Goal: Task Accomplishment & Management: Use online tool/utility

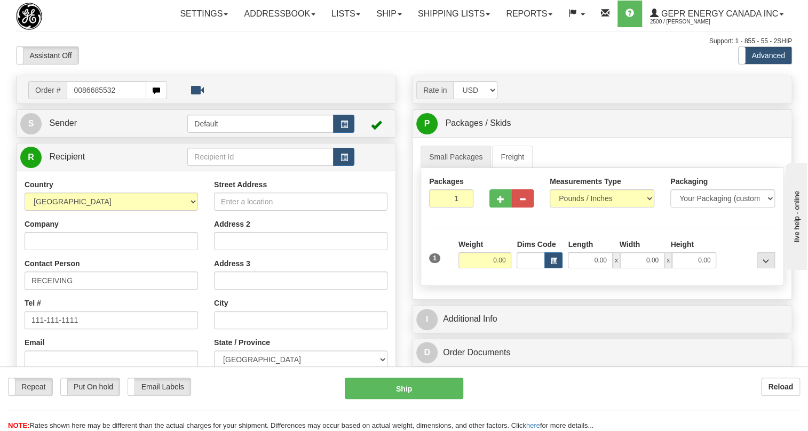
click at [80, 99] on input "0086685532" at bounding box center [106, 90] width 79 height 18
type input "86685532"
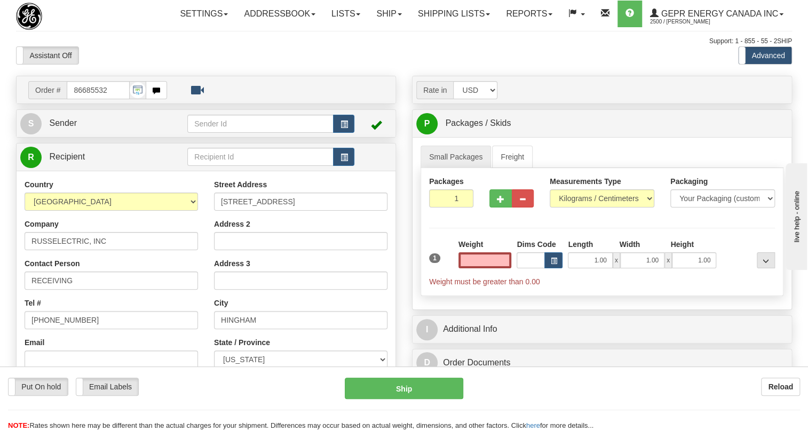
type input "0.00"
drag, startPoint x: 67, startPoint y: 148, endPoint x: 21, endPoint y: 177, distance: 54.2
click at [67, 128] on span "Sender" at bounding box center [63, 122] width 28 height 9
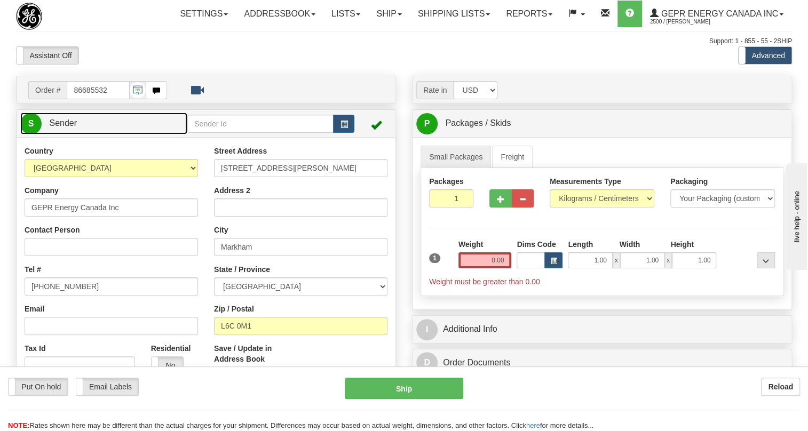
type input "MARKHAM"
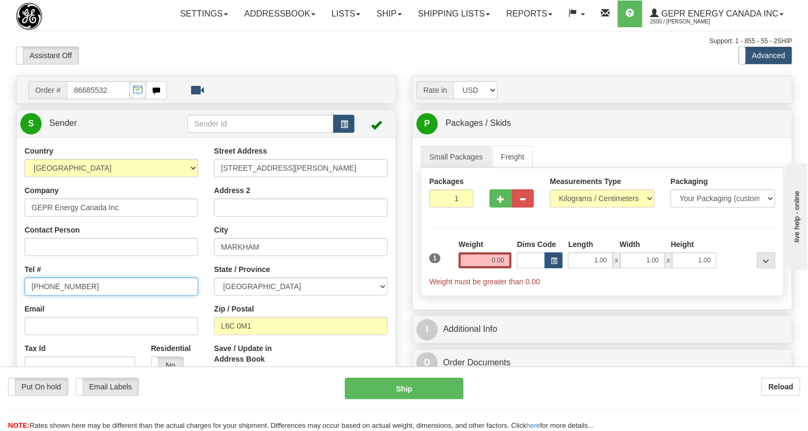
click at [68, 296] on input "[PHONE_NUMBER]" at bounding box center [111, 286] width 173 height 18
click at [67, 296] on input "[PHONE_NUMBER]" at bounding box center [111, 286] width 173 height 18
paste input "[PHONE_NUMBER]"
type input "[PHONE_NUMBER]"
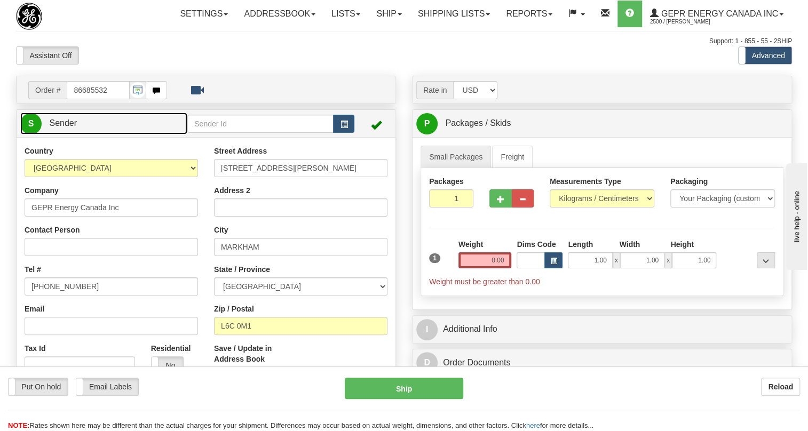
click at [68, 128] on span "Sender" at bounding box center [63, 122] width 28 height 9
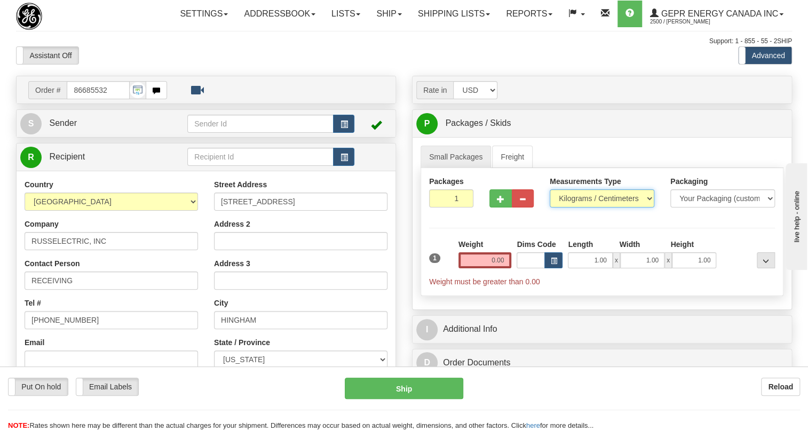
click at [599, 208] on select "Pounds / Inches Kilograms / Centimeters" at bounding box center [602, 198] width 105 height 18
select select "0"
click at [550, 208] on select "Pounds / Inches Kilograms / Centimeters" at bounding box center [602, 198] width 105 height 18
click at [488, 268] on input "0.00" at bounding box center [484, 260] width 53 height 16
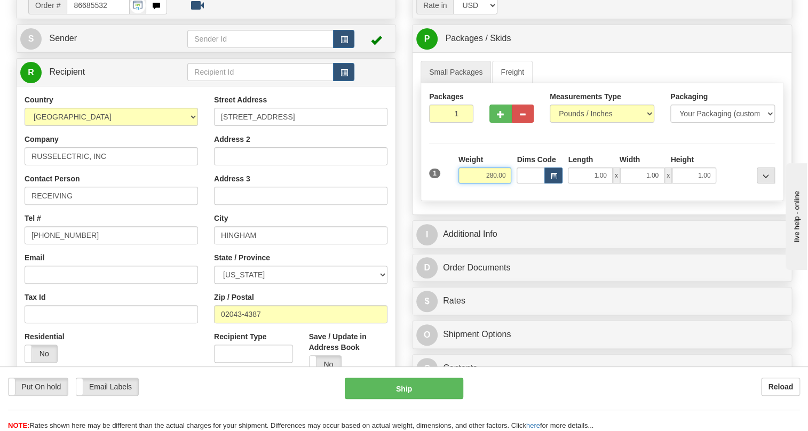
scroll to position [97, 0]
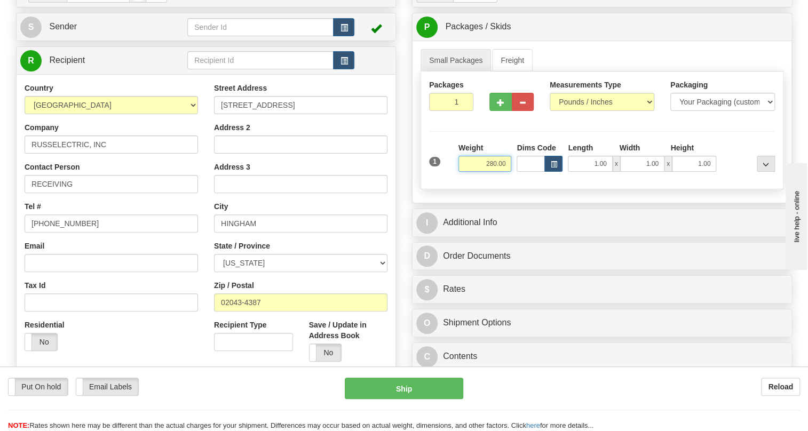
type input "280.00"
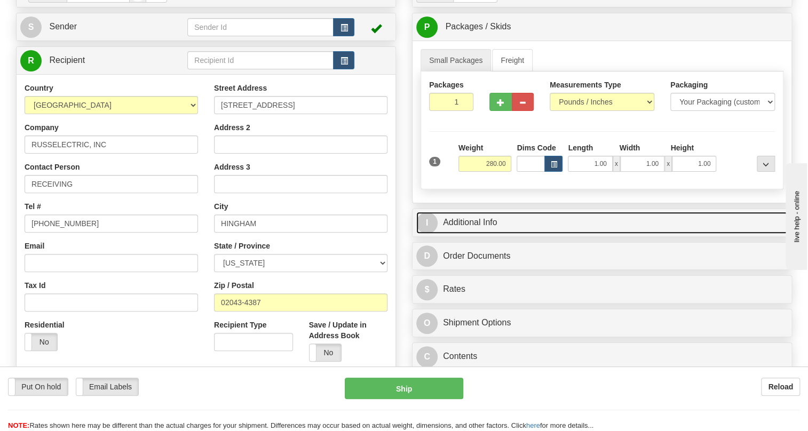
click at [475, 234] on link "I Additional Info" at bounding box center [601, 223] width 371 height 22
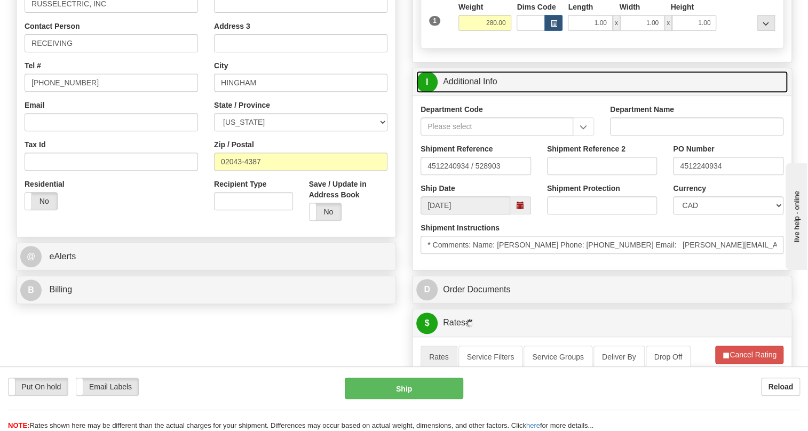
scroll to position [242, 0]
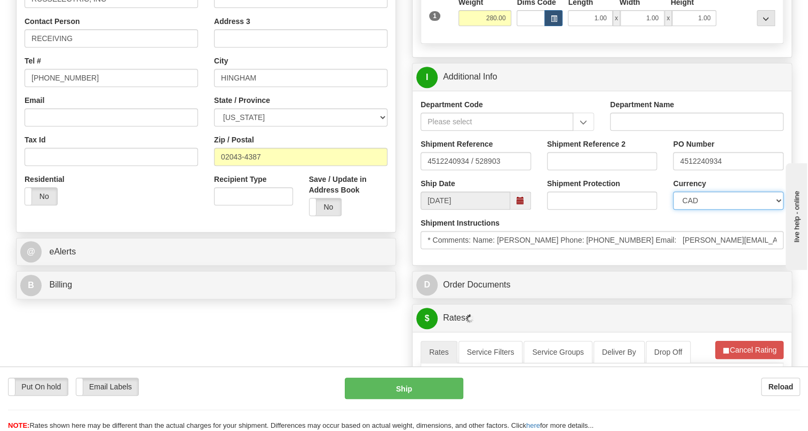
click at [705, 210] on select "CAD USD EUR ZAR RON ANG ARN AUD AUS AWG BBD BFR BGN BHD BMD BND BRC BRL CHP CKZ…" at bounding box center [728, 201] width 110 height 18
select select "1"
click at [673, 210] on select "CAD USD EUR ZAR RON ANG ARN AUD AUS AWG BBD BFR BGN BHD BMD BND BRC BRL CHP CKZ…" at bounding box center [728, 201] width 110 height 18
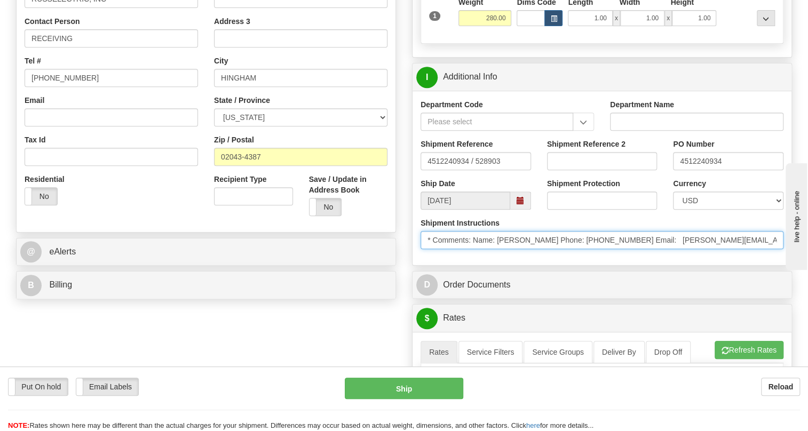
drag, startPoint x: 498, startPoint y: 262, endPoint x: 532, endPoint y: 264, distance: 33.7
click at [550, 249] on input "* Comments: Name: Kelly McNamara Phone: 781-374-7807 Email: kelly.mcnamara@siem…" at bounding box center [601, 240] width 363 height 18
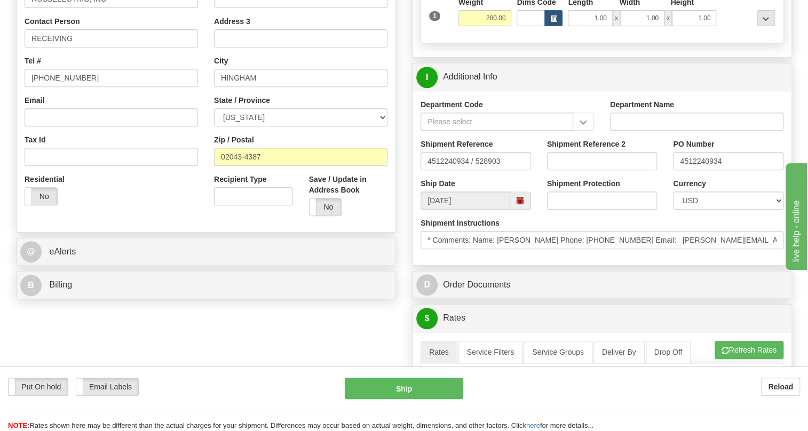
drag, startPoint x: 532, startPoint y: 264, endPoint x: 544, endPoint y: 269, distance: 12.9
click at [533, 257] on div "Shipment Instructions * Comments: Name: Kelly McNamara Phone: 781-374-7807 Emai…" at bounding box center [601, 237] width 379 height 39
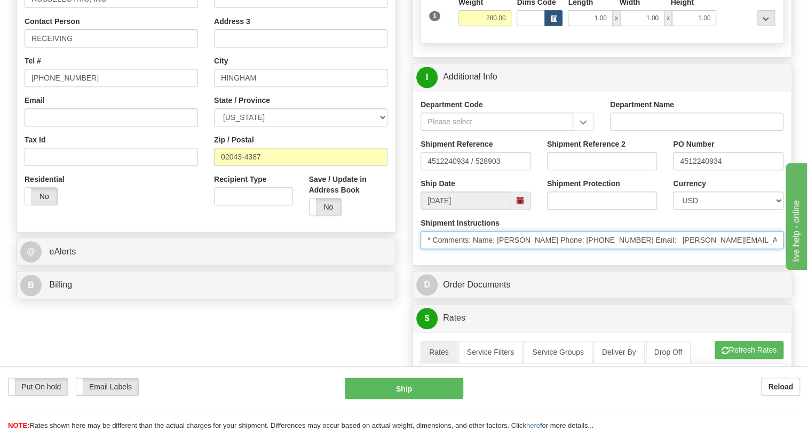
drag, startPoint x: 551, startPoint y: 262, endPoint x: 500, endPoint y: 263, distance: 50.7
click at [498, 249] on input "* Comments: Name: Kelly McNamara Phone: 781-374-7807 Email: kelly.mcnamara@siem…" at bounding box center [601, 240] width 363 height 18
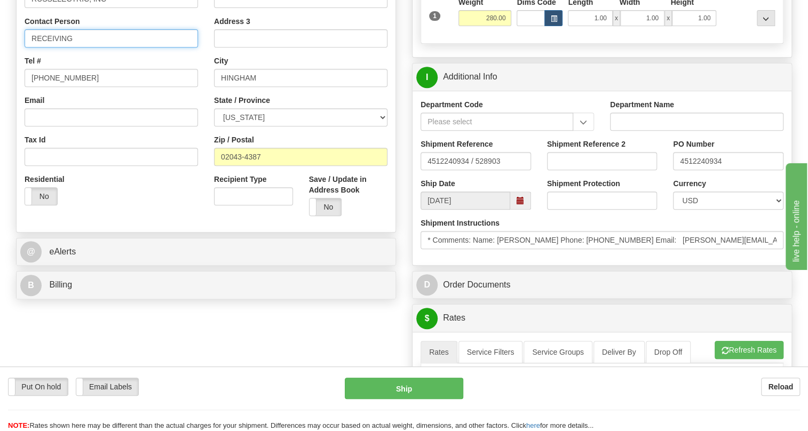
click at [73, 47] on input "RECEIVING" at bounding box center [111, 38] width 173 height 18
click at [58, 47] on input "RECEIVING" at bounding box center [111, 38] width 173 height 18
paste input "Kelly McNamara"
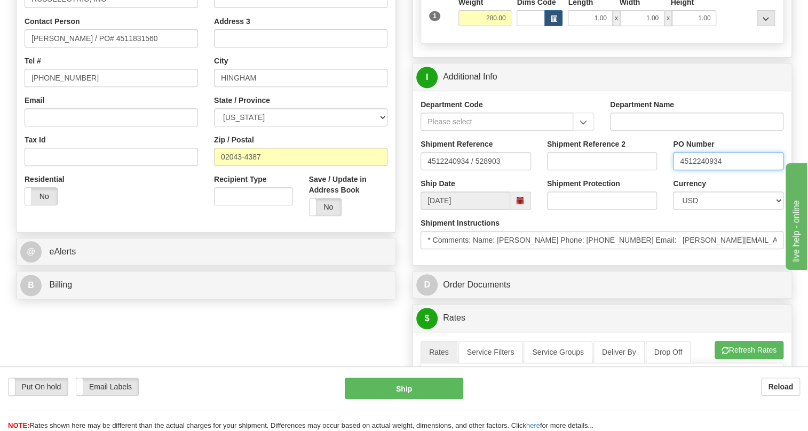
click at [703, 170] on input "4512240934" at bounding box center [728, 161] width 110 height 18
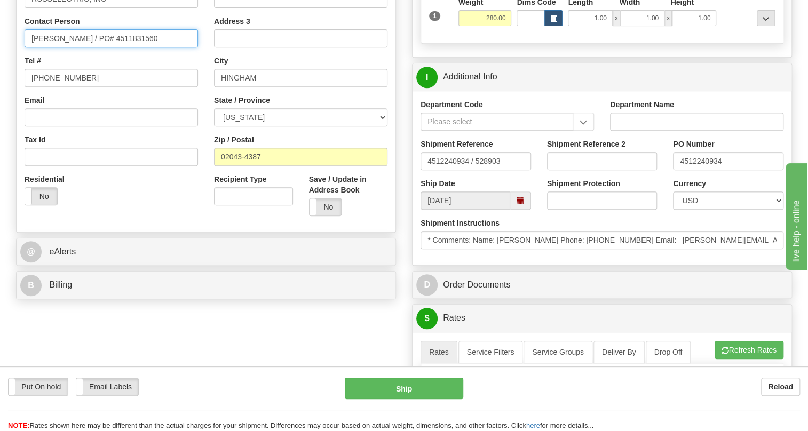
click at [125, 47] on input "Kelly McNamara / PO# 4511831560" at bounding box center [111, 38] width 173 height 18
paste input "2240934"
type input "Kelly McNamara / PO# 4512240934"
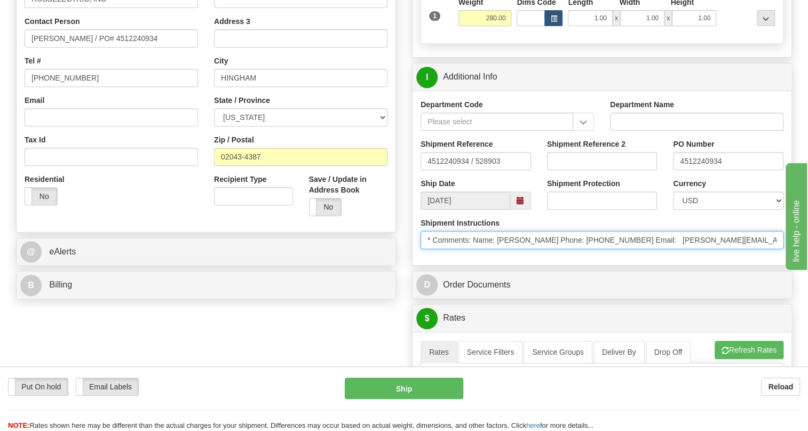
drag, startPoint x: 627, startPoint y: 264, endPoint x: 582, endPoint y: 266, distance: 46.0
click at [582, 249] on input "* Comments: Name: Kelly McNamara Phone: 781-374-7807 Email: kelly.mcnamara@siem…" at bounding box center [601, 240] width 363 height 18
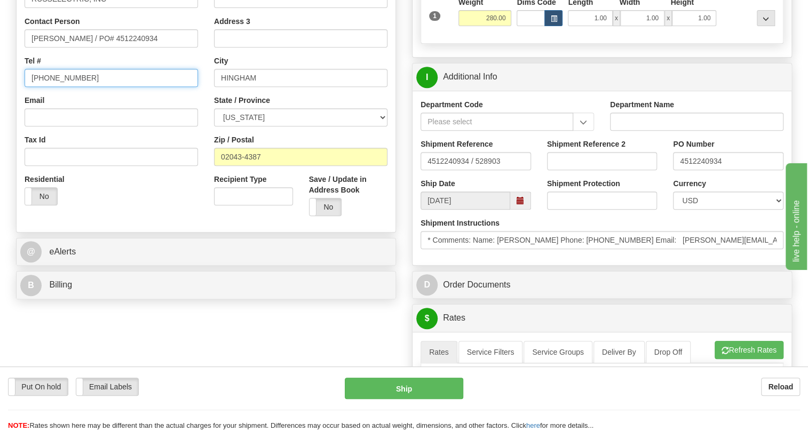
click at [58, 87] on input "[PHONE_NUMBER]" at bounding box center [111, 78] width 173 height 18
paste input "781-374-7807"
type input "781-374-7807"
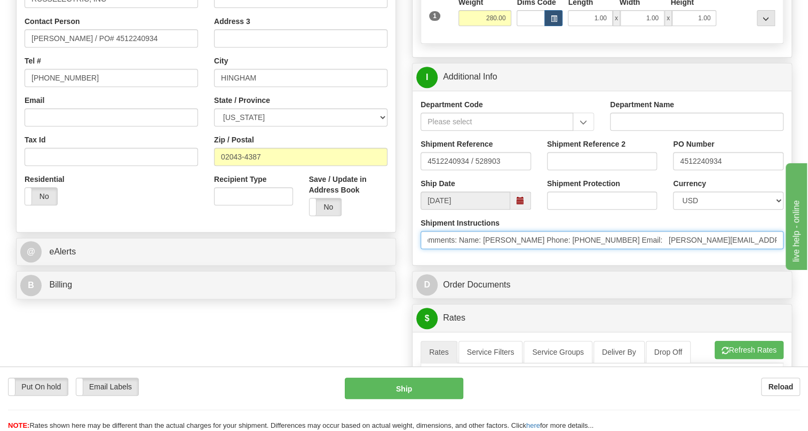
scroll to position [0, 60]
drag, startPoint x: 692, startPoint y: 266, endPoint x: 793, endPoint y: 272, distance: 101.5
click at [793, 272] on div "Rate in Account Currency ARN AWG AUD AUS BHD BBD BFR BMD BRC BRL GBP UKL BND BG…" at bounding box center [602, 290] width 396 height 912
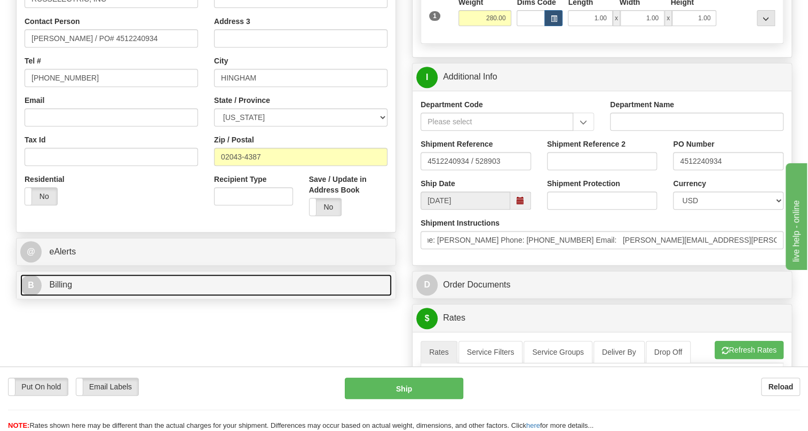
click at [61, 289] on span "Billing" at bounding box center [60, 284] width 23 height 9
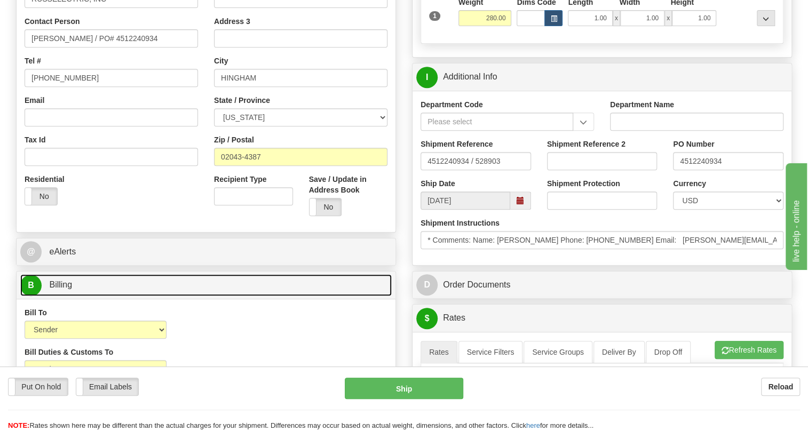
click at [61, 289] on span "Billing" at bounding box center [60, 284] width 23 height 9
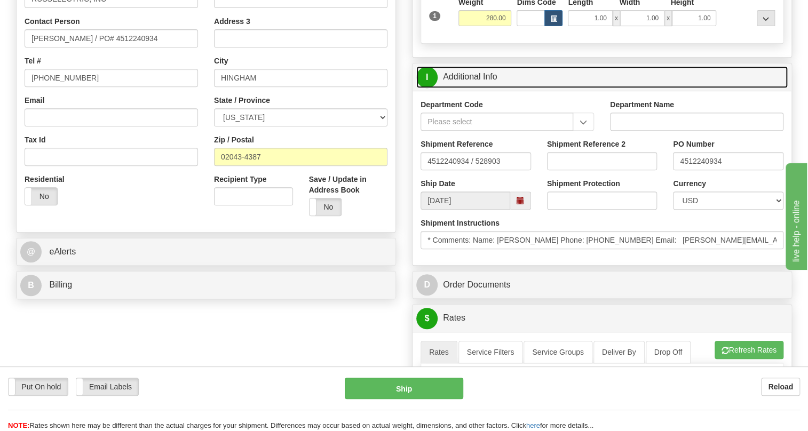
click at [482, 88] on link "I Additional Info" at bounding box center [601, 77] width 371 height 22
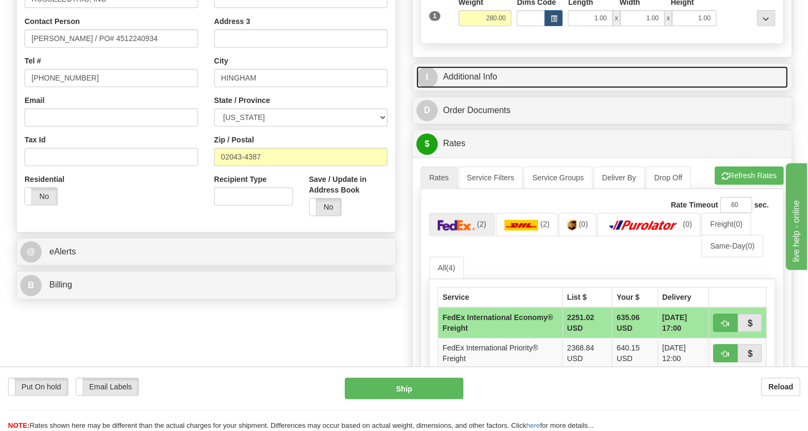
drag, startPoint x: 483, startPoint y: 100, endPoint x: 490, endPoint y: 100, distance: 7.5
click at [483, 88] on link "I Additional Info" at bounding box center [601, 77] width 371 height 22
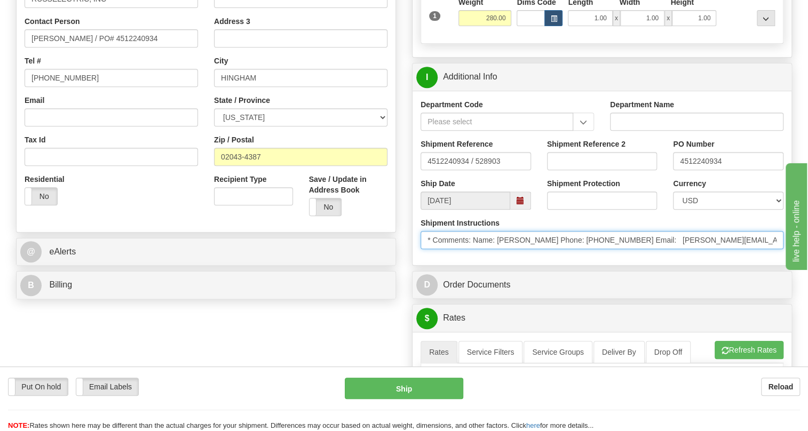
scroll to position [0, 60]
drag, startPoint x: 1469, startPoint y: 532, endPoint x: 784, endPoint y: 289, distance: 727.5
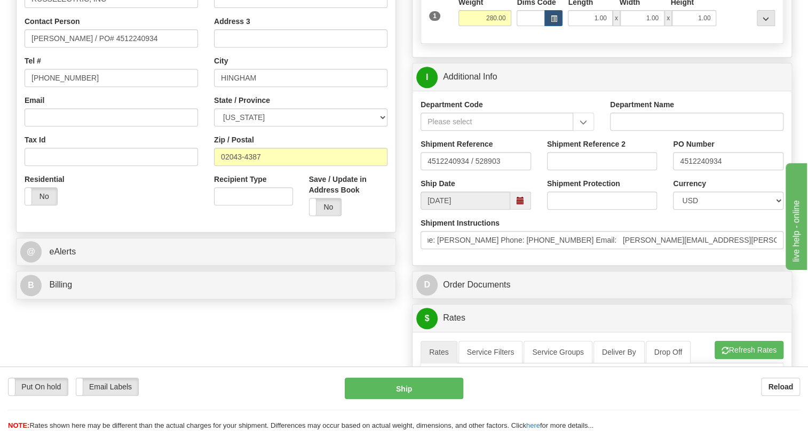
scroll to position [0, 0]
click at [748, 257] on div "Shipment Instructions * Comments: Name: Kelly McNamara Phone: 781-374-7807 Emai…" at bounding box center [601, 237] width 379 height 39
click at [364, 357] on div "Order # 86685532 S Sender" at bounding box center [404, 290] width 792 height 912
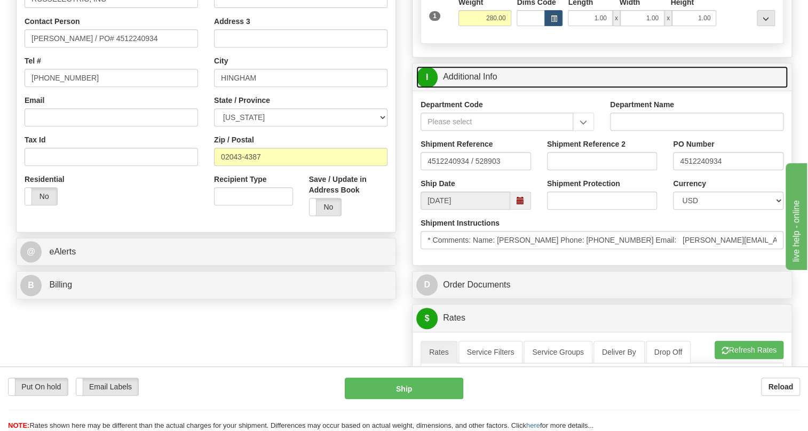
click at [485, 88] on link "I Additional Info" at bounding box center [601, 77] width 371 height 22
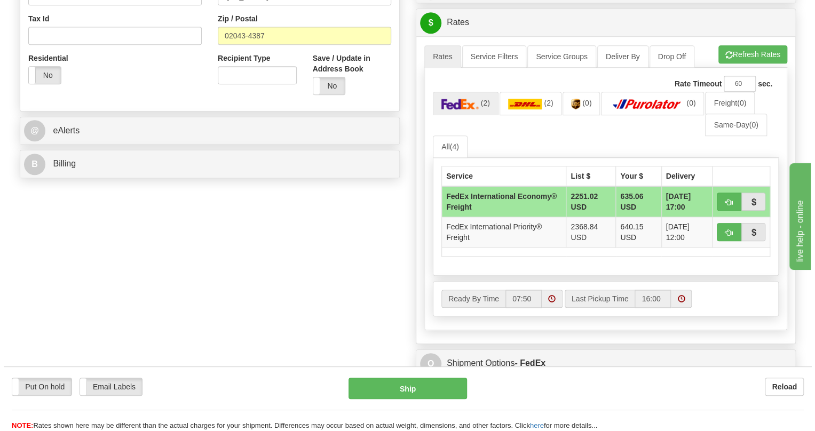
scroll to position [388, 0]
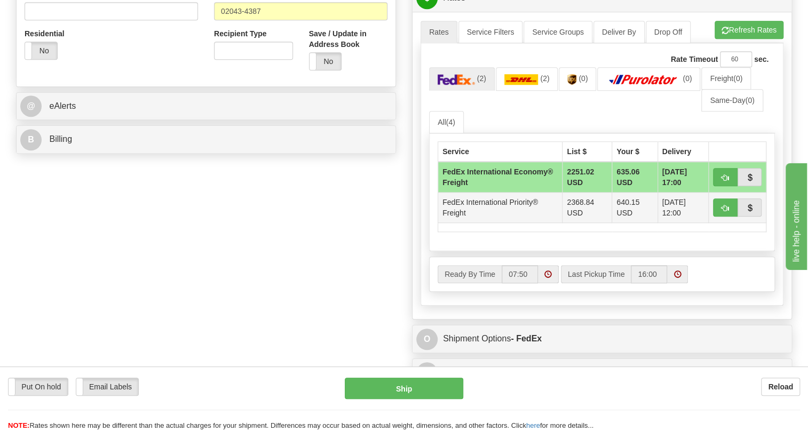
click at [491, 223] on td "FedEx International Priority® Freight" at bounding box center [500, 208] width 124 height 30
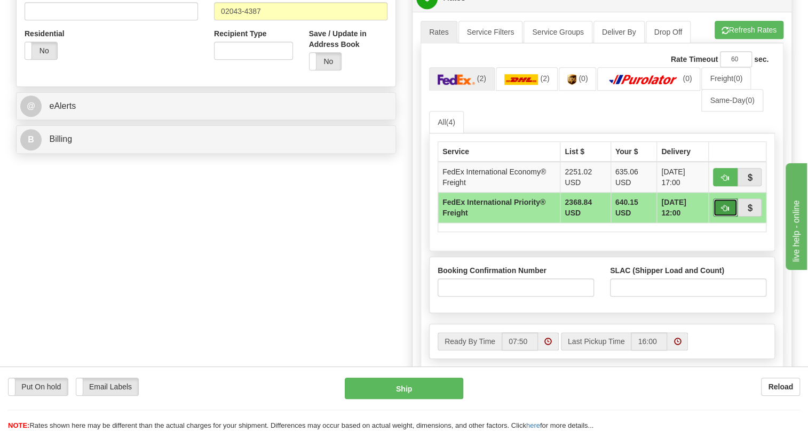
click at [725, 212] on span "button" at bounding box center [724, 208] width 7 height 7
type input "70"
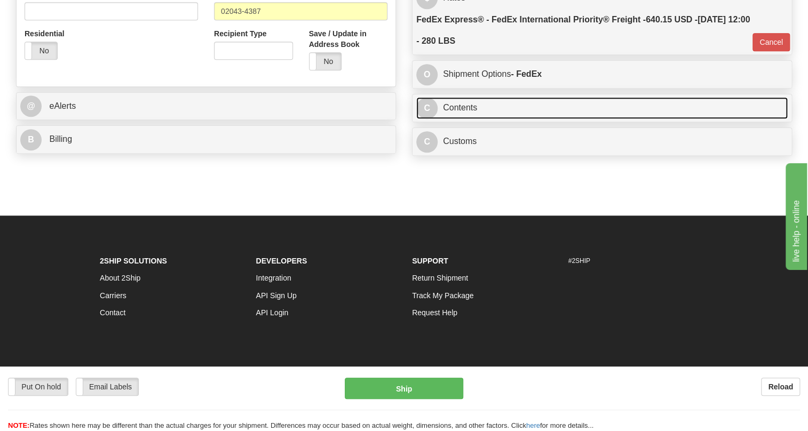
click at [457, 119] on link "C Contents" at bounding box center [601, 108] width 371 height 22
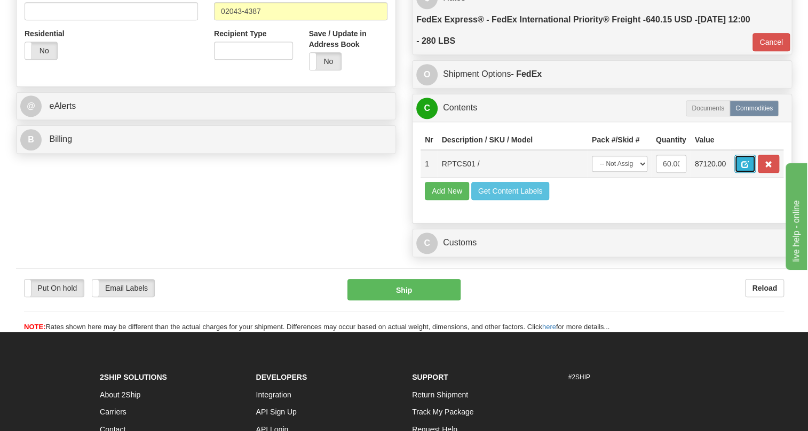
click at [744, 168] on span "button" at bounding box center [744, 164] width 7 height 7
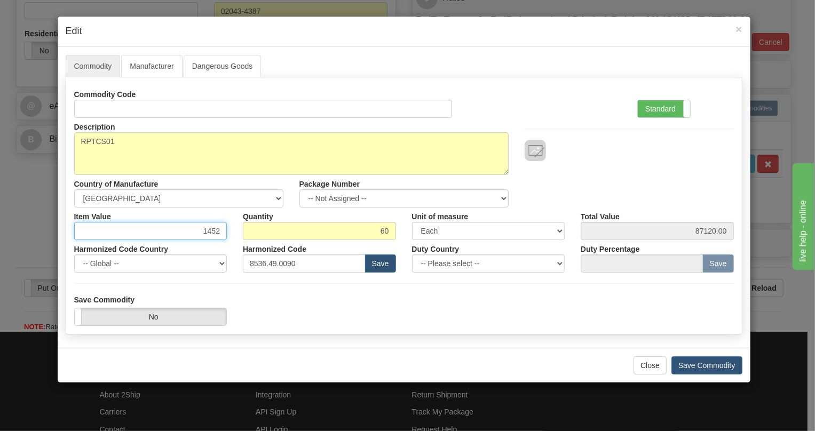
click at [209, 229] on input "1452" at bounding box center [150, 231] width 153 height 18
type input "1474.47"
type input "88468.20"
click at [654, 109] on label "Standard" at bounding box center [664, 108] width 52 height 17
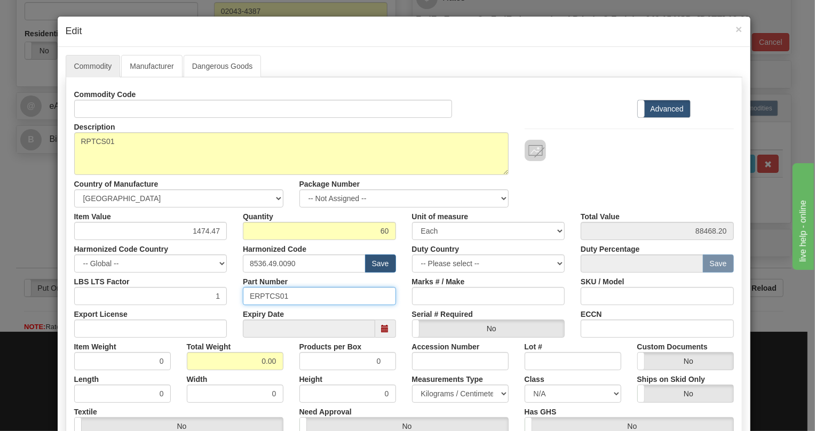
click at [267, 295] on input "ERPTCS01" at bounding box center [319, 296] width 153 height 18
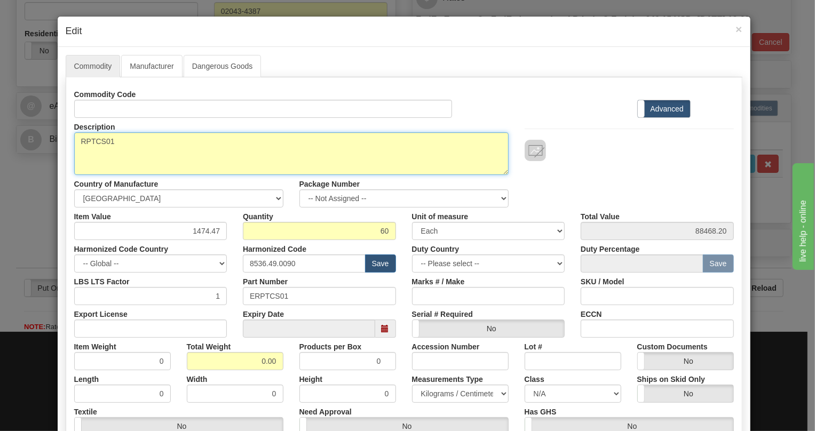
click at [96, 139] on textarea "RPTCS01" at bounding box center [291, 153] width 434 height 43
click at [74, 142] on textarea "RPTCS01" at bounding box center [291, 153] width 434 height 43
click at [91, 140] on textarea "RPTCS01" at bounding box center [291, 153] width 434 height 43
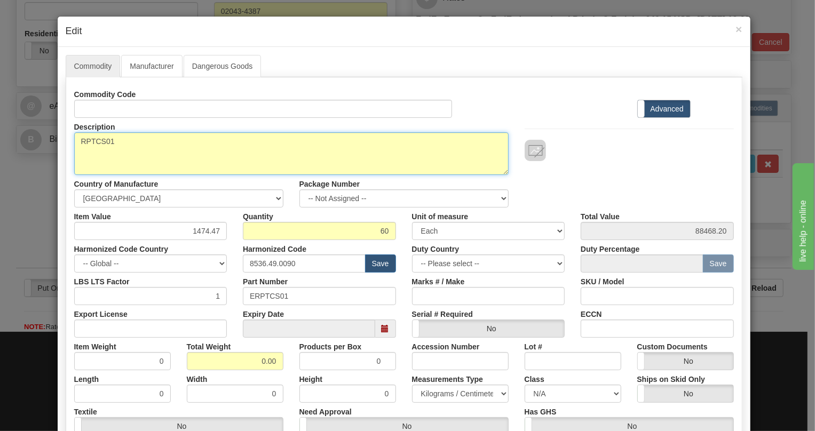
click at [91, 140] on textarea "RPTCS01" at bounding box center [291, 153] width 434 height 43
paste textarea "aTS Controller"
click at [155, 144] on textarea "RPTCS01" at bounding box center [291, 153] width 434 height 43
type textarea "aTS Controller"
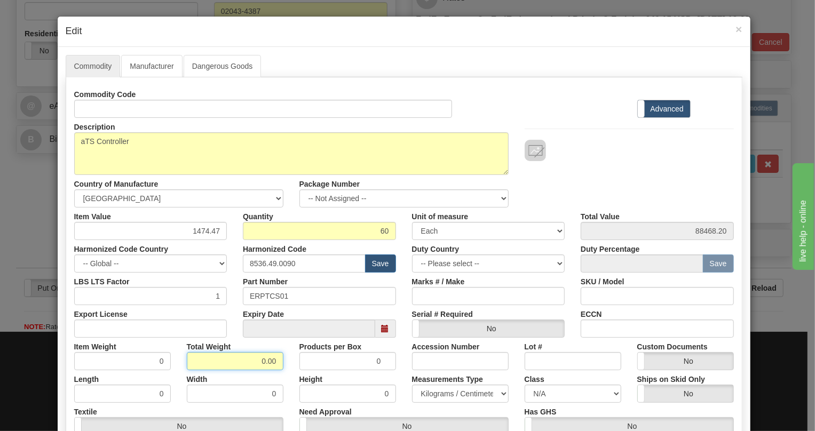
click at [254, 363] on input "0.00" at bounding box center [235, 361] width 97 height 18
type input "1.00"
type input "0.0167"
click at [284, 351] on div "Total Weight 1.00" at bounding box center [235, 354] width 113 height 33
click at [434, 393] on select "Pounds / Inches Kilograms / Centimeters" at bounding box center [460, 394] width 97 height 18
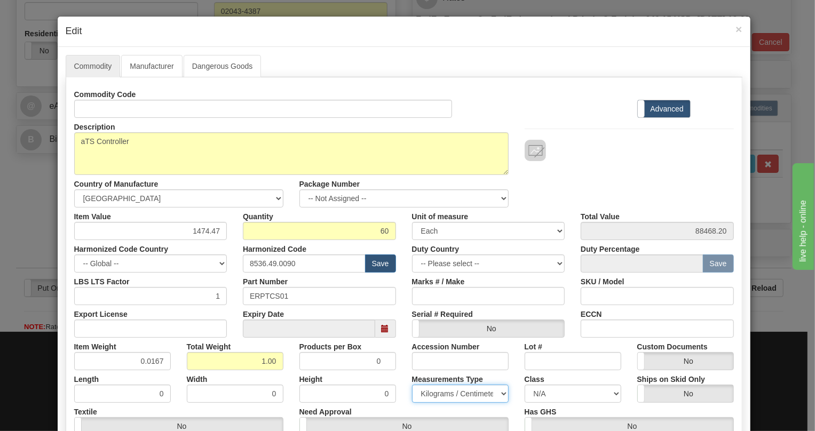
select select "0"
click at [412, 385] on select "Pounds / Inches Kilograms / Centimeters" at bounding box center [460, 394] width 97 height 18
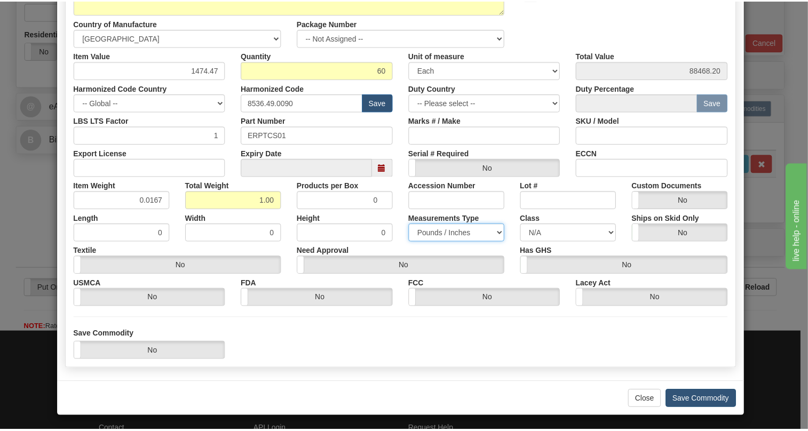
scroll to position [162, 0]
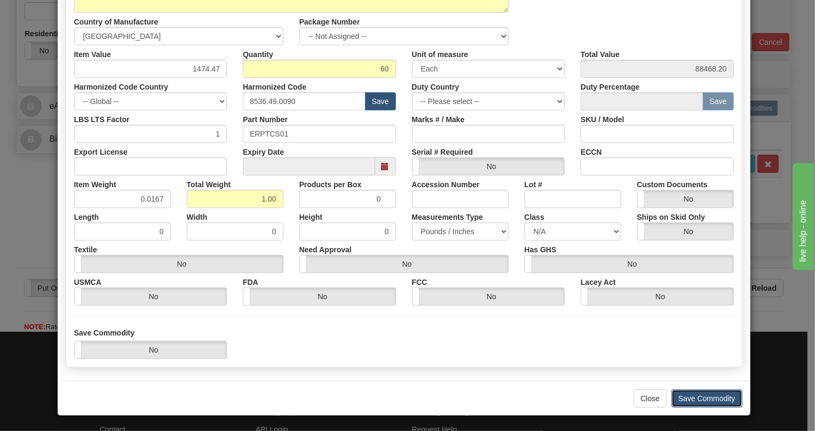
click at [706, 397] on button "Save Commodity" at bounding box center [706, 398] width 71 height 18
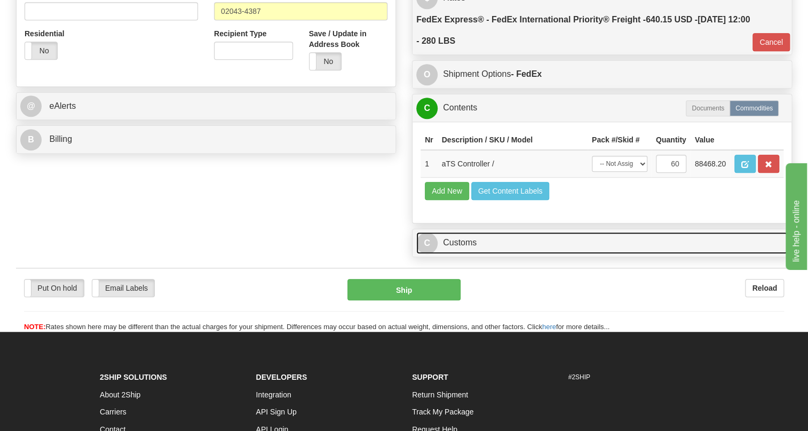
click at [468, 254] on link "C Customs" at bounding box center [601, 243] width 371 height 22
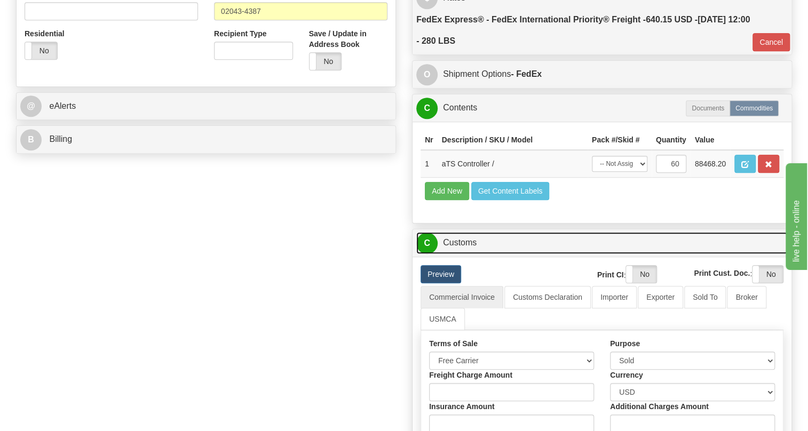
click at [468, 254] on link "C Customs" at bounding box center [601, 243] width 371 height 22
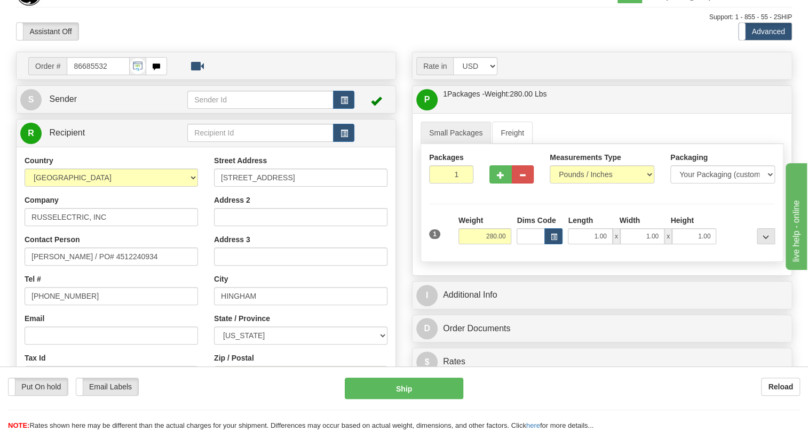
scroll to position [0, 0]
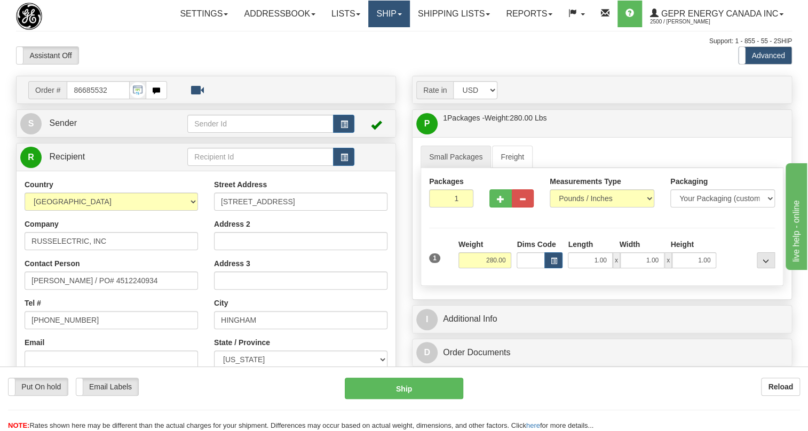
click at [398, 15] on span at bounding box center [399, 14] width 4 height 2
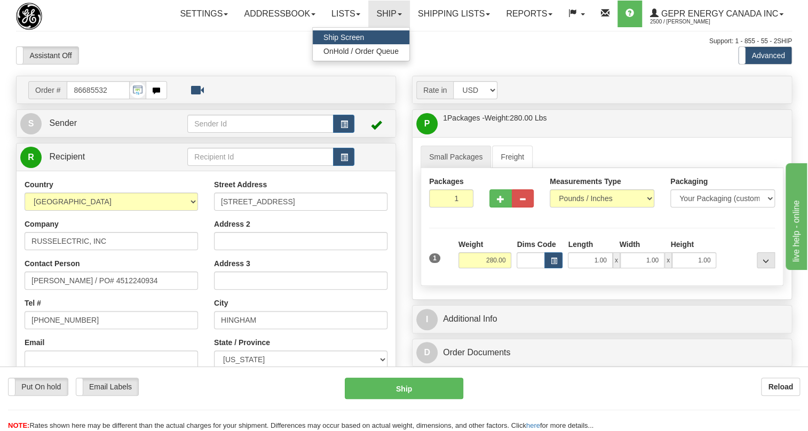
click at [348, 35] on span "Ship Screen" at bounding box center [343, 37] width 41 height 9
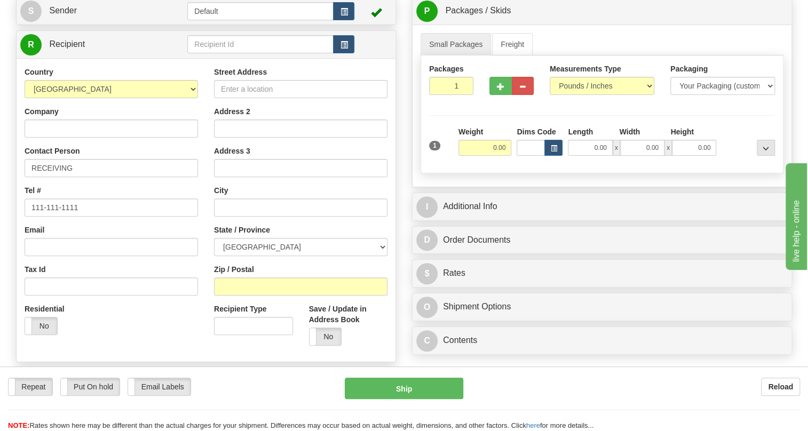
scroll to position [97, 0]
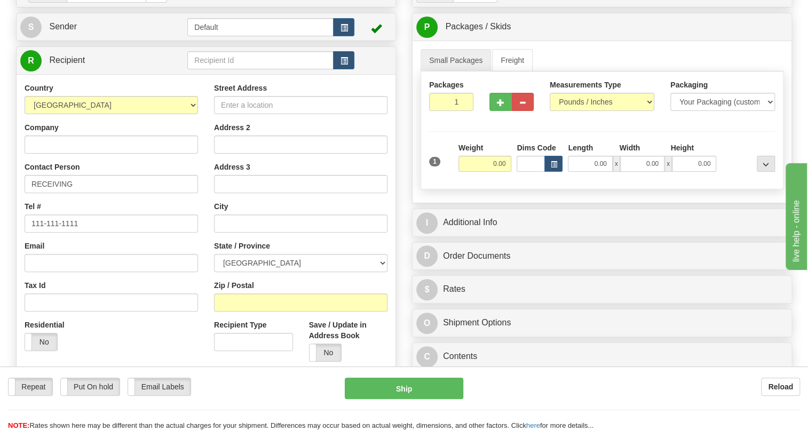
click at [133, 105] on div "Country AFGHANISTAN ALAND ISLANDS ALBANIA ALGERIA AMERICAN SAMOA ANDORRA ANGOLA…" at bounding box center [206, 226] width 379 height 304
paste input "86685532"
type input "86685532"
click at [138, 105] on body "Training Course Close Toggle navigation Settings Shipping Preferences New Recip…" at bounding box center [407, 118] width 815 height 431
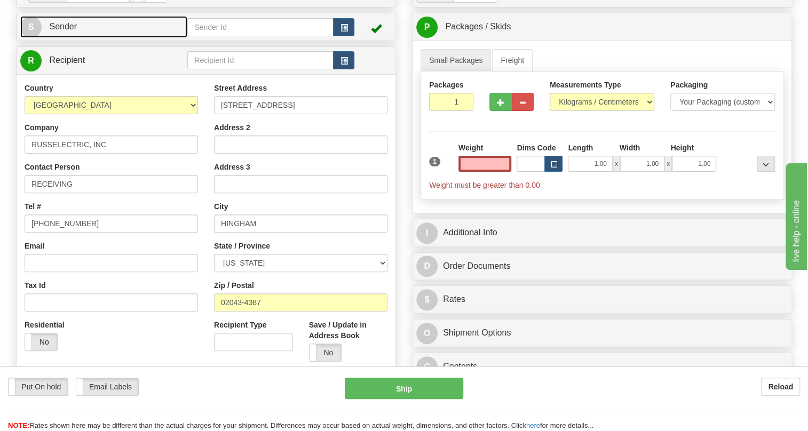
type input "0.00"
click at [60, 31] on span "Sender" at bounding box center [63, 26] width 28 height 9
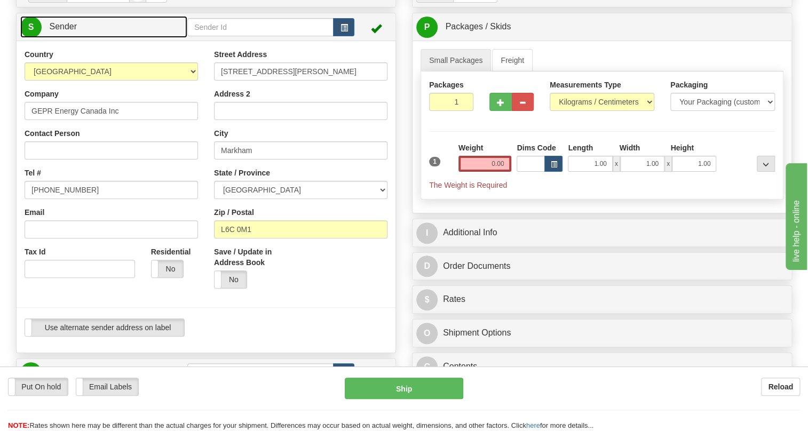
type input "MARKHAM"
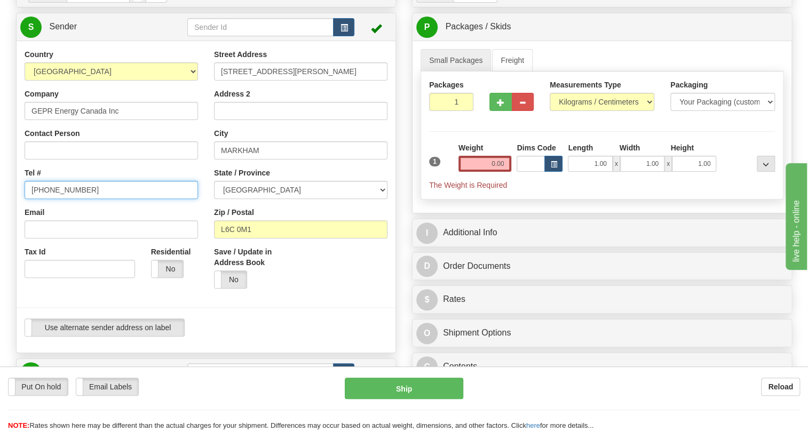
click at [60, 199] on input "[PHONE_NUMBER]" at bounding box center [111, 190] width 173 height 18
paste input "[PHONE_NUMBER]"
type input "[PHONE_NUMBER]"
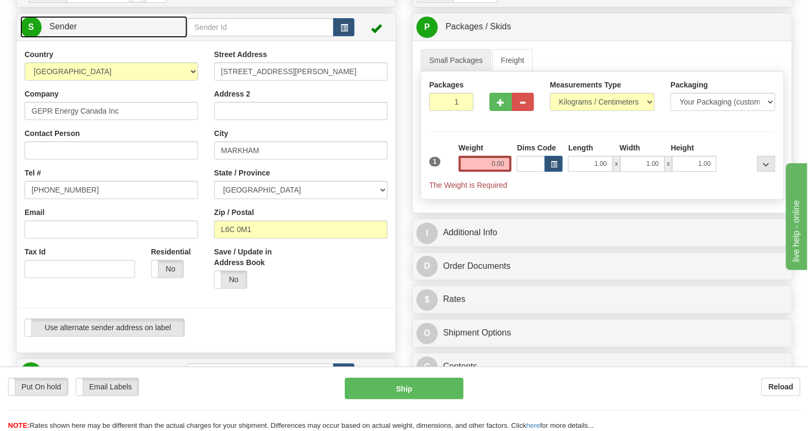
click at [77, 38] on link "S Sender" at bounding box center [103, 27] width 167 height 22
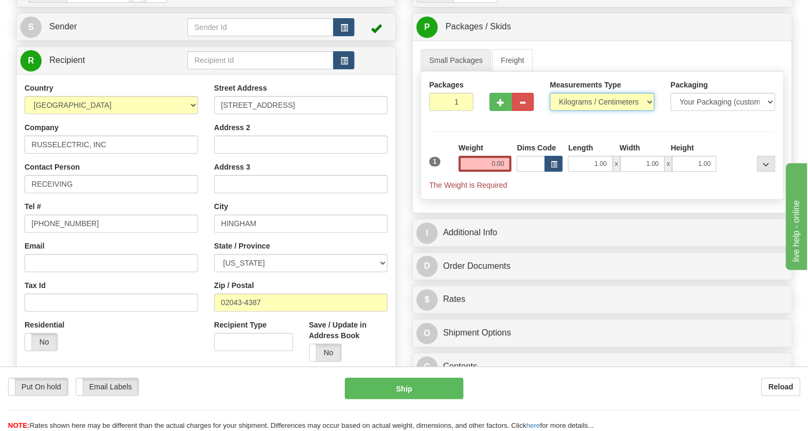
click at [580, 111] on select "Pounds / Inches Kilograms / Centimeters" at bounding box center [602, 102] width 105 height 18
select select "0"
click at [550, 111] on select "Pounds / Inches Kilograms / Centimeters" at bounding box center [602, 102] width 105 height 18
click at [496, 172] on input "0.00" at bounding box center [484, 164] width 53 height 16
type input "0.00"
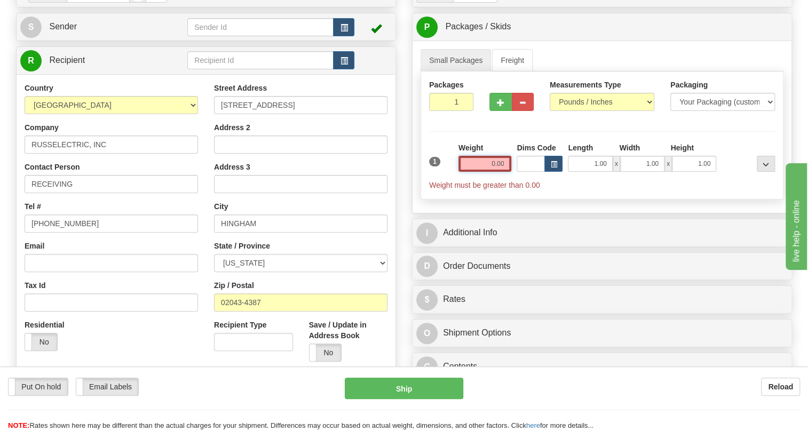
click at [495, 172] on input "0.00" at bounding box center [484, 164] width 53 height 16
click at [495, 172] on input "text" at bounding box center [484, 164] width 53 height 16
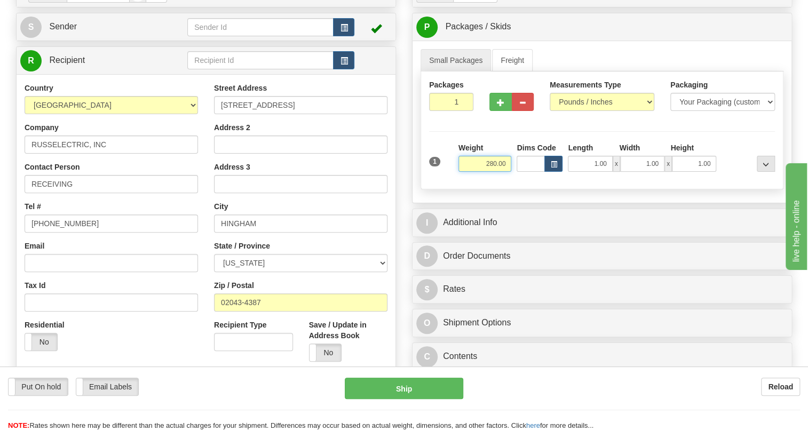
type input "280.00"
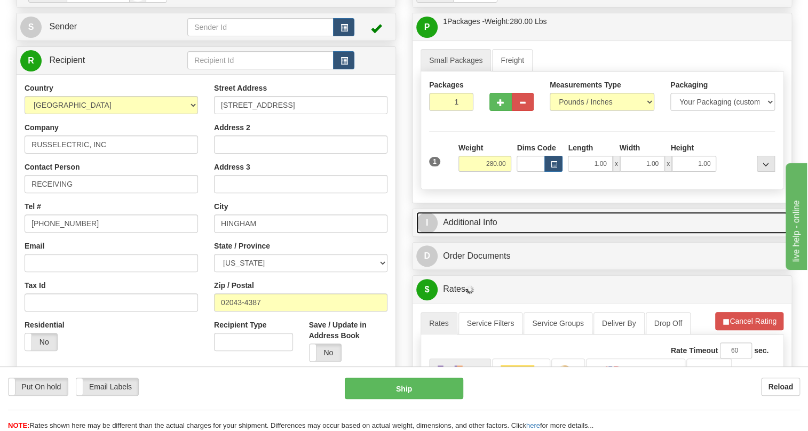
click at [482, 234] on link "I Additional Info" at bounding box center [601, 223] width 371 height 22
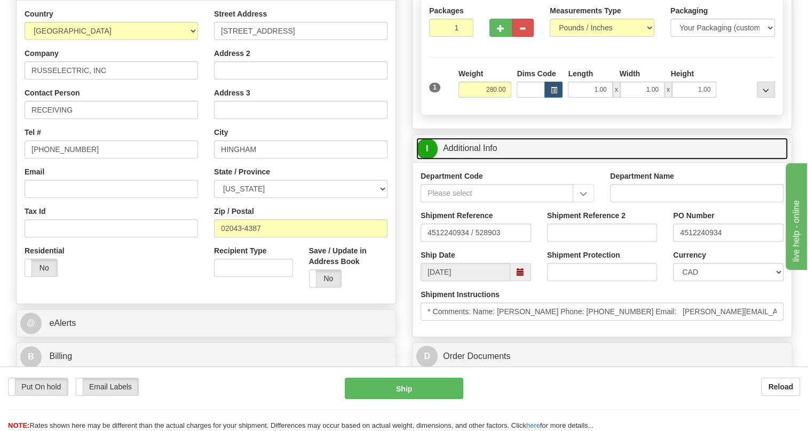
scroll to position [194, 0]
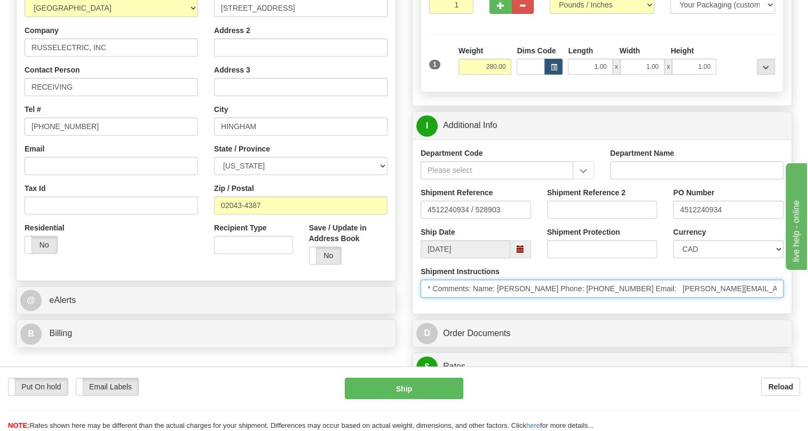
drag, startPoint x: 553, startPoint y: 315, endPoint x: 500, endPoint y: 315, distance: 52.8
click at [500, 298] on input "* Comments: Name: Kelly McNamara Phone: 781-374-7807 Email: kelly.mcnamara@siem…" at bounding box center [601, 289] width 363 height 18
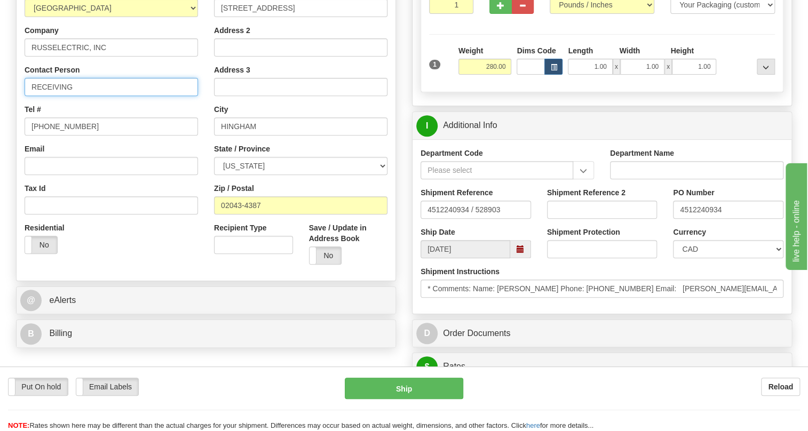
click at [51, 96] on input "RECEIVING" at bounding box center [111, 87] width 173 height 18
paste input "Kelly McNamara"
click at [704, 219] on input "4512240934" at bounding box center [728, 210] width 110 height 18
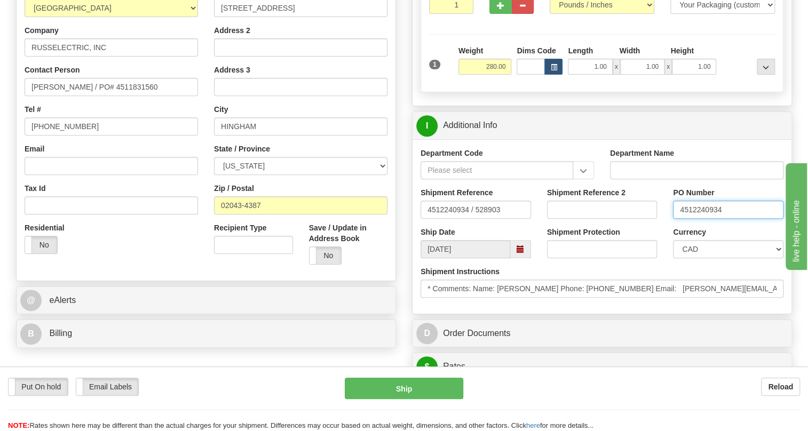
click at [704, 219] on input "4512240934" at bounding box center [728, 210] width 110 height 18
click at [129, 96] on input "Kelly McNamara / PO# 4511831560" at bounding box center [111, 87] width 173 height 18
paste input "2240934"
type input "Kelly McNamara / PO# 4512240934"
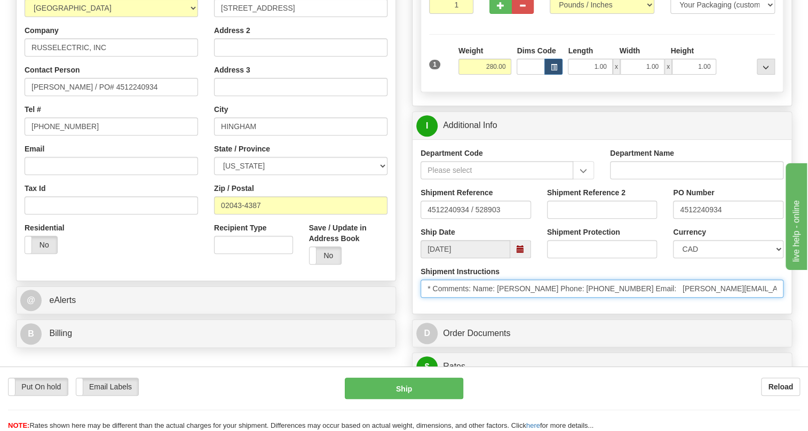
drag, startPoint x: 626, startPoint y: 310, endPoint x: 582, endPoint y: 314, distance: 45.0
click at [582, 298] on input "* Comments: Name: Kelly McNamara Phone: 781-374-7807 Email: kelly.mcnamara@siem…" at bounding box center [601, 289] width 363 height 18
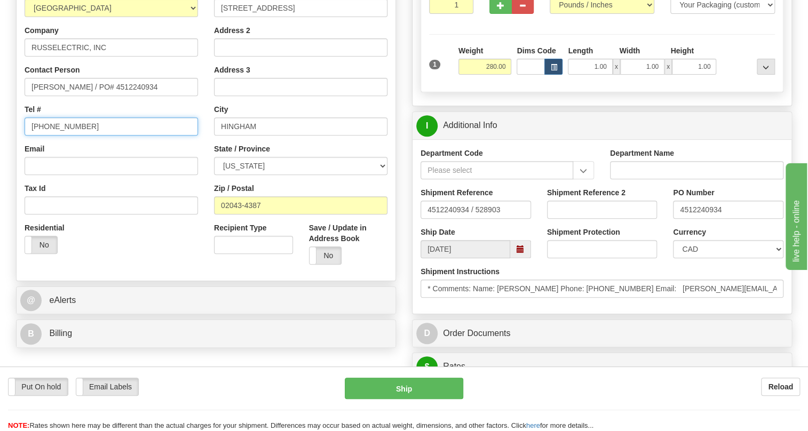
click at [58, 136] on input "[PHONE_NUMBER]" at bounding box center [111, 126] width 173 height 18
paste input "781-374-7807"
type input "781-374-7807"
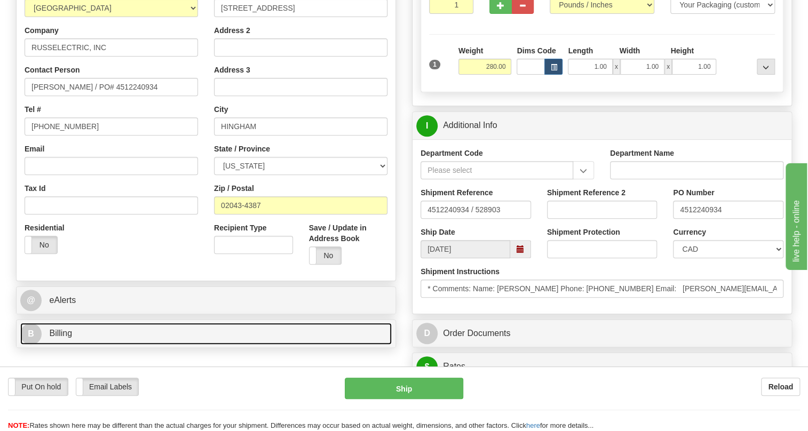
click at [57, 338] on span "Billing" at bounding box center [60, 333] width 23 height 9
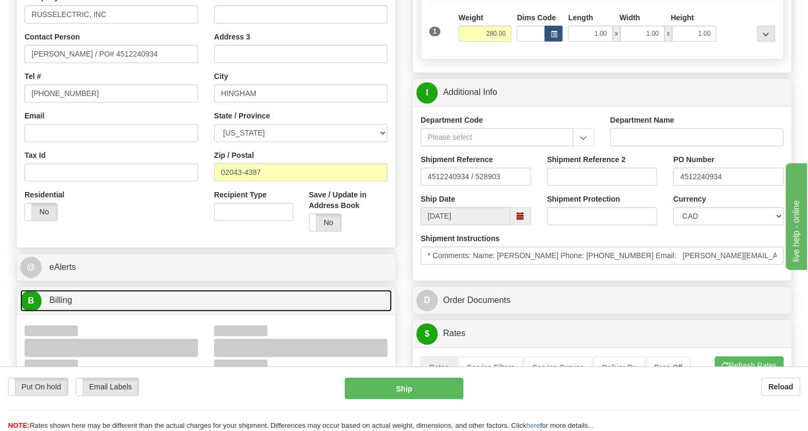
scroll to position [291, 0]
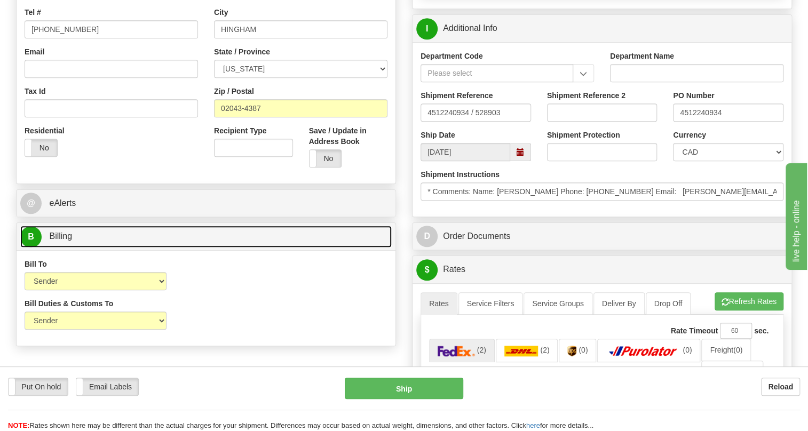
click at [57, 241] on span "Billing" at bounding box center [60, 236] width 23 height 9
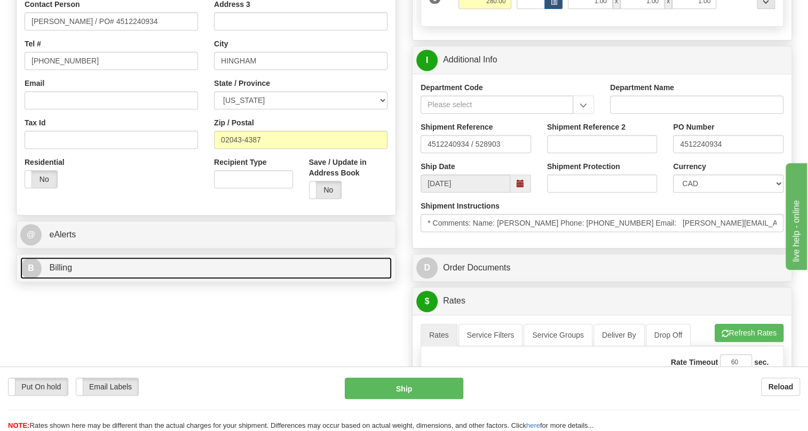
scroll to position [242, 0]
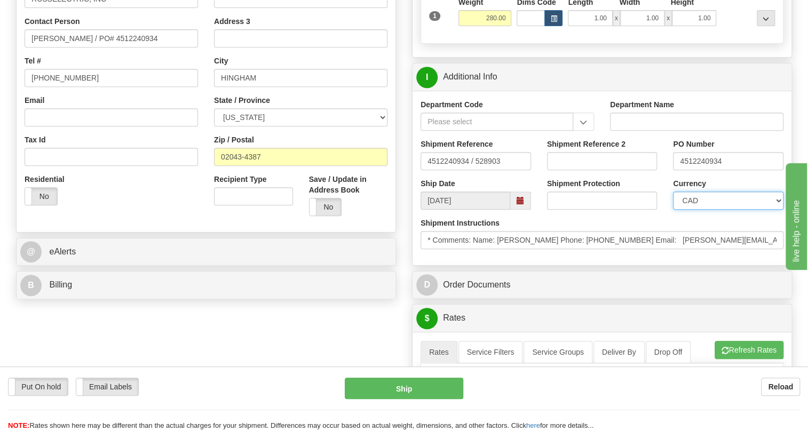
drag, startPoint x: 740, startPoint y: 226, endPoint x: 733, endPoint y: 216, distance: 12.6
click at [740, 210] on select "CAD USD EUR ZAR RON ANG ARN AUD AUS AWG BBD BFR BGN BHD BMD BND BRC BRL CHP CKZ…" at bounding box center [728, 201] width 110 height 18
select select "1"
click at [673, 210] on select "CAD USD EUR ZAR RON ANG ARN AUD AUS AWG BBD BFR BGN BHD BMD BND BRC BRL CHP CKZ…" at bounding box center [728, 201] width 110 height 18
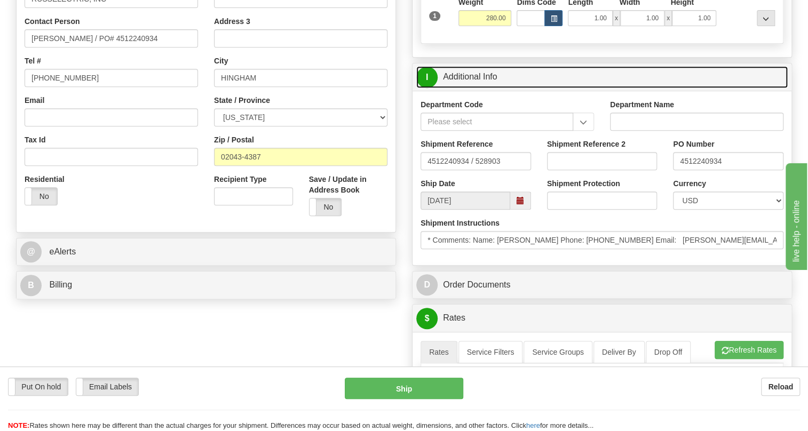
click at [471, 88] on link "I Additional Info" at bounding box center [601, 77] width 371 height 22
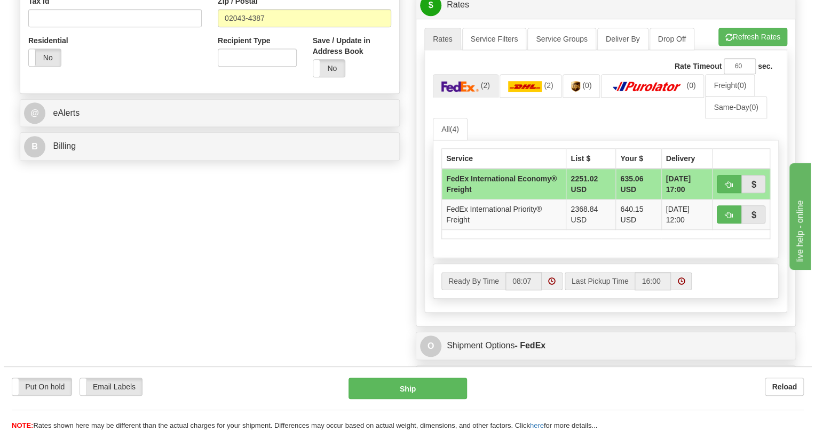
scroll to position [388, 0]
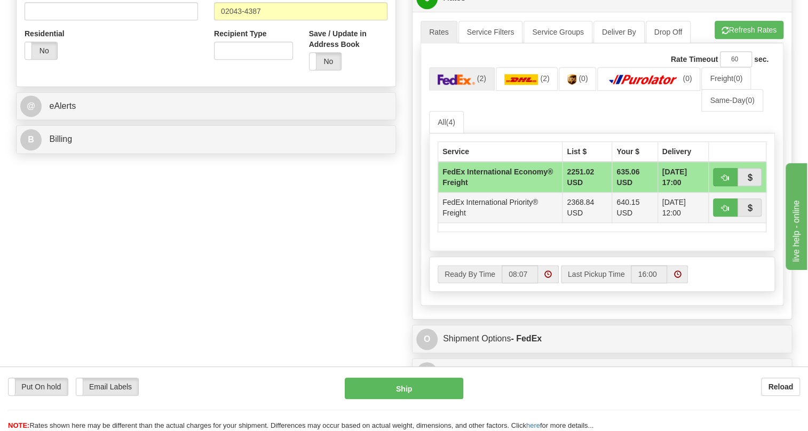
click at [515, 223] on td "FedEx International Priority® Freight" at bounding box center [500, 208] width 124 height 30
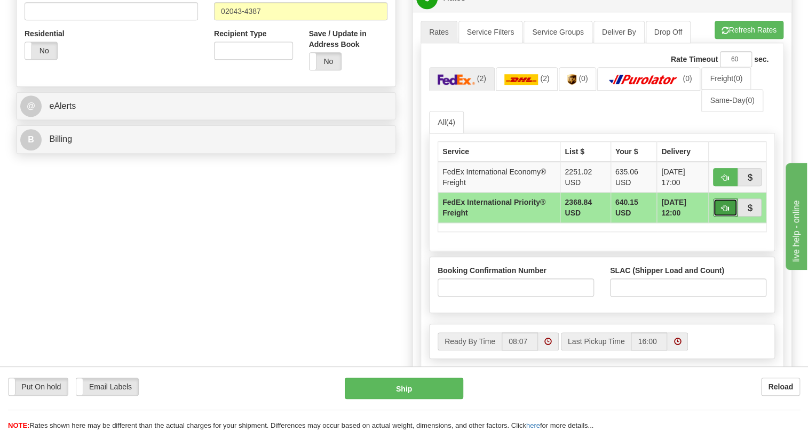
click at [727, 212] on span "button" at bounding box center [724, 208] width 7 height 7
type input "70"
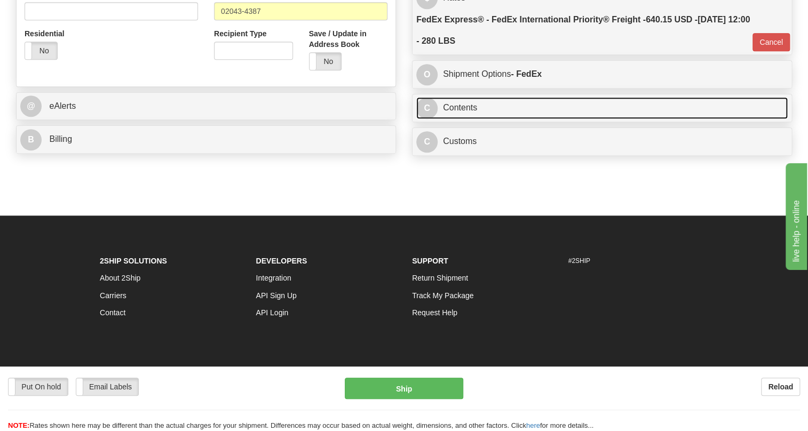
click at [466, 119] on link "C Contents" at bounding box center [601, 108] width 371 height 22
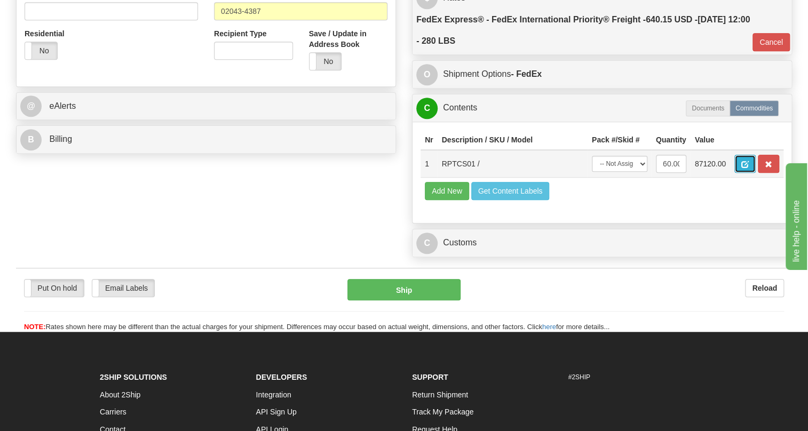
click at [741, 173] on button "button" at bounding box center [744, 164] width 21 height 18
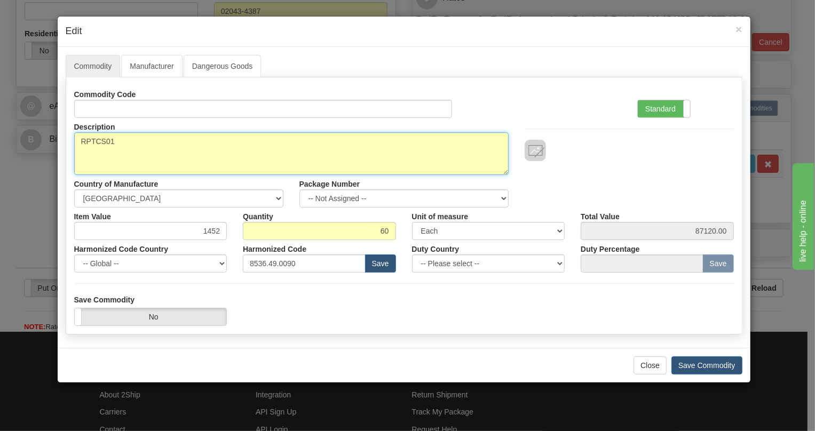
click at [99, 140] on textarea "RPTCS01" at bounding box center [291, 153] width 434 height 43
paste textarea "aTS Controller"
type textarea "aTS Controller"
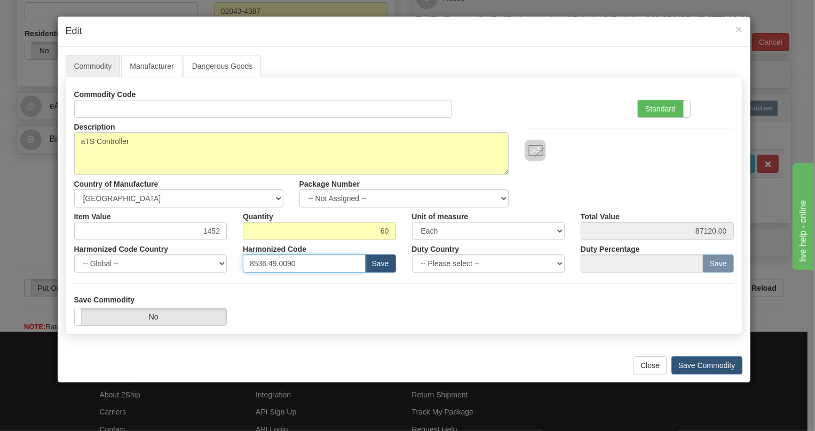
click at [279, 265] on input "8536.49.0090" at bounding box center [304, 263] width 123 height 18
paste input "7.10.917"
type input "8537.10.9170"
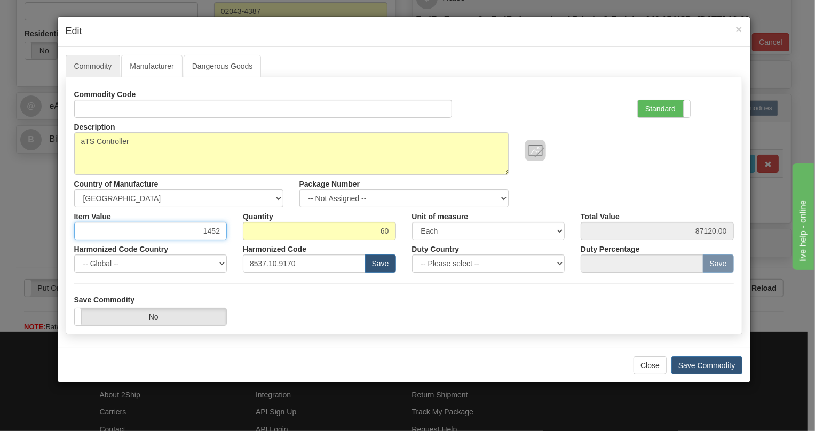
click at [213, 233] on input "1452" at bounding box center [150, 231] width 153 height 18
paste input ".474,47"
click at [198, 232] on input "1.474,47" at bounding box center [150, 231] width 153 height 18
click at [210, 231] on input "1474,47" at bounding box center [150, 231] width 153 height 18
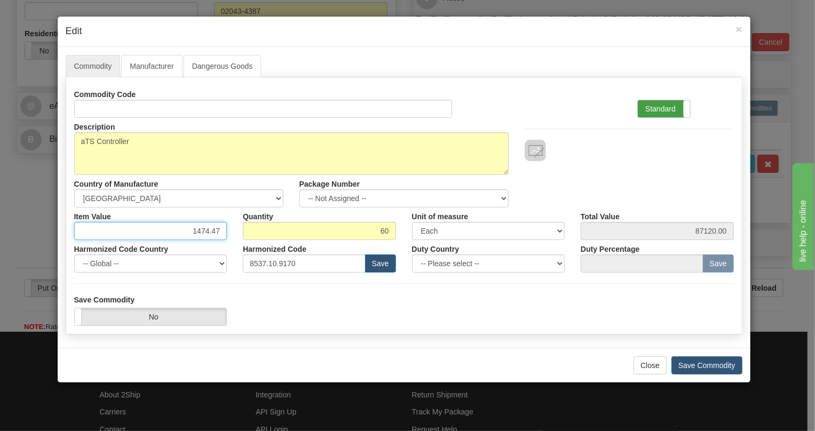
type input "1474.47"
type input "88468.20"
click at [660, 107] on label "Standard" at bounding box center [664, 108] width 52 height 17
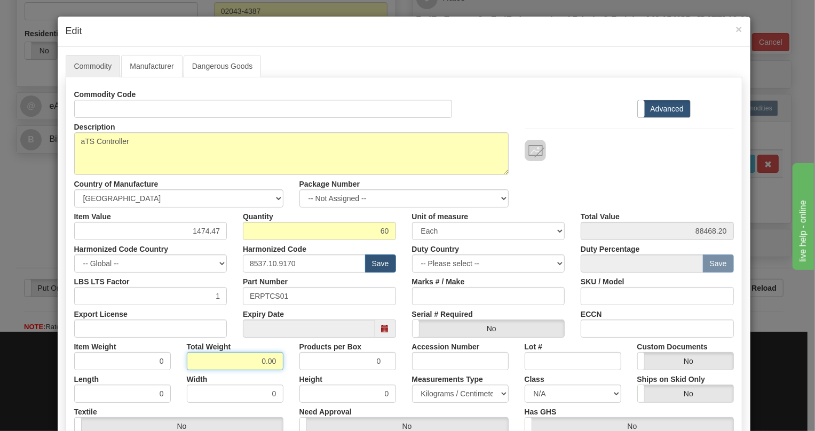
click at [262, 361] on input "0.00" at bounding box center [235, 361] width 97 height 18
type input "1.00"
type input "0.0167"
click at [427, 393] on select "Pounds / Inches Kilograms / Centimeters" at bounding box center [460, 394] width 97 height 18
select select "0"
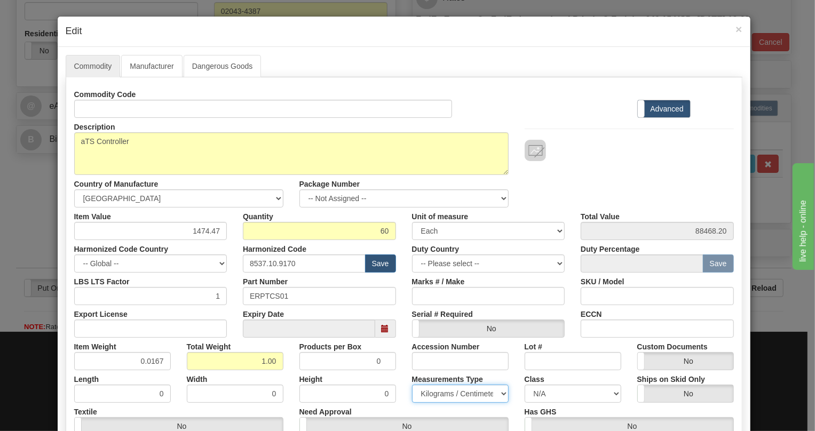
click at [412, 385] on select "Pounds / Inches Kilograms / Centimeters" at bounding box center [460, 394] width 97 height 18
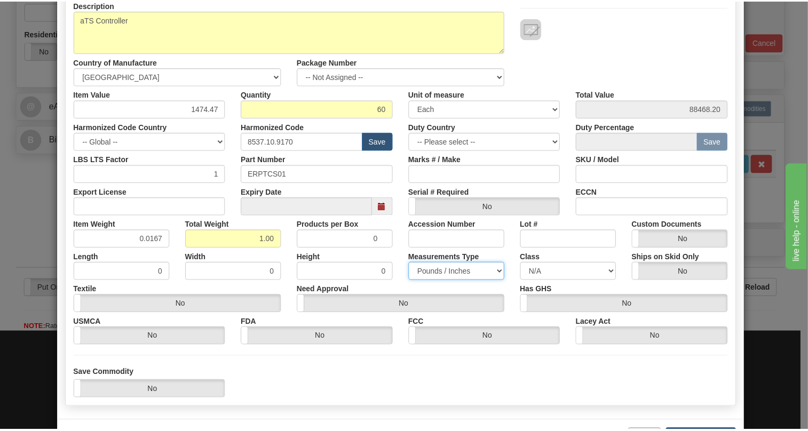
scroll to position [145, 0]
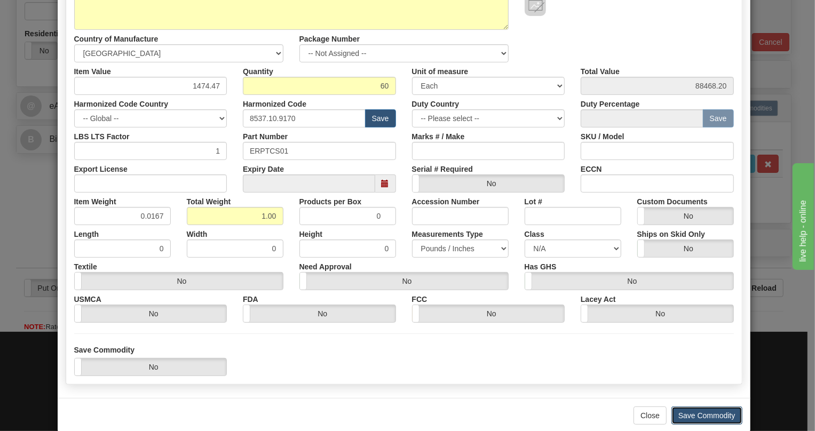
click at [707, 417] on button "Save Commodity" at bounding box center [706, 416] width 71 height 18
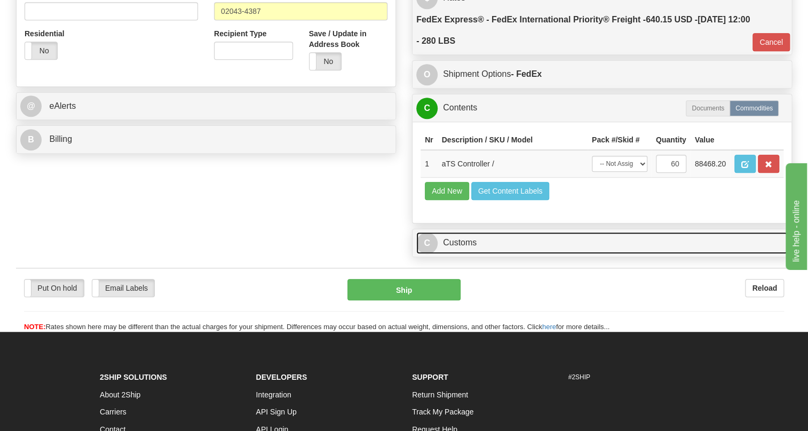
click at [440, 254] on link "C Customs" at bounding box center [601, 243] width 371 height 22
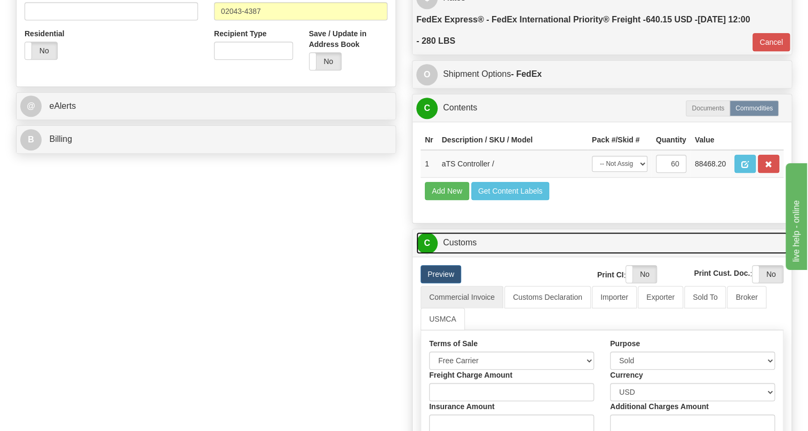
click at [457, 254] on link "C Customs" at bounding box center [601, 243] width 371 height 22
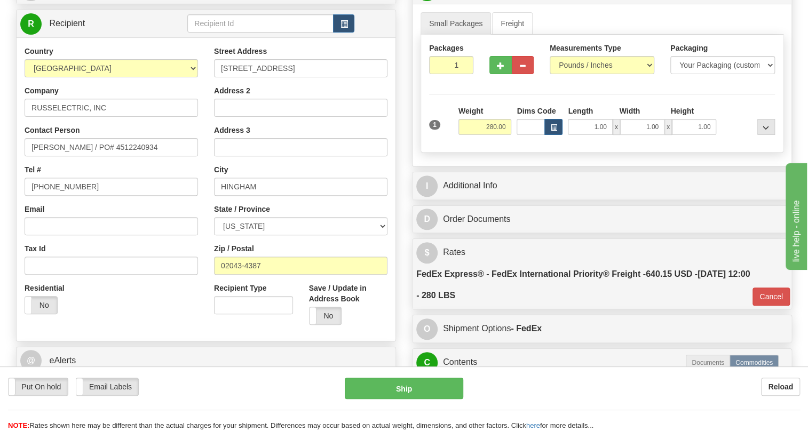
scroll to position [97, 0]
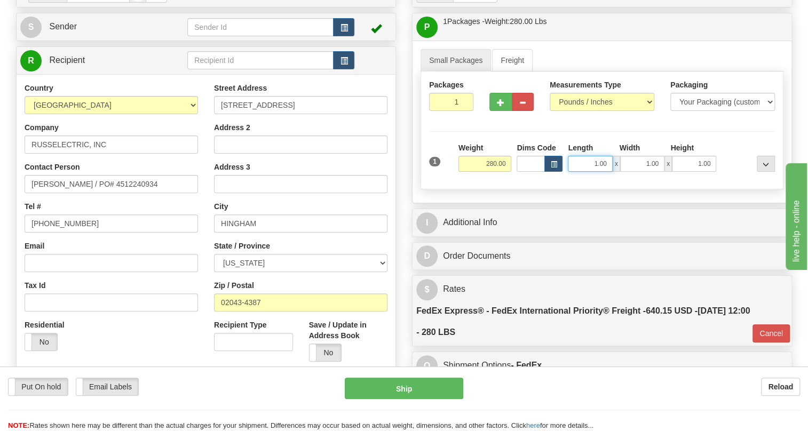
click at [594, 172] on input "1.00" at bounding box center [590, 164] width 44 height 16
type input "48.00"
click at [633, 172] on input "1.00" at bounding box center [642, 164] width 44 height 16
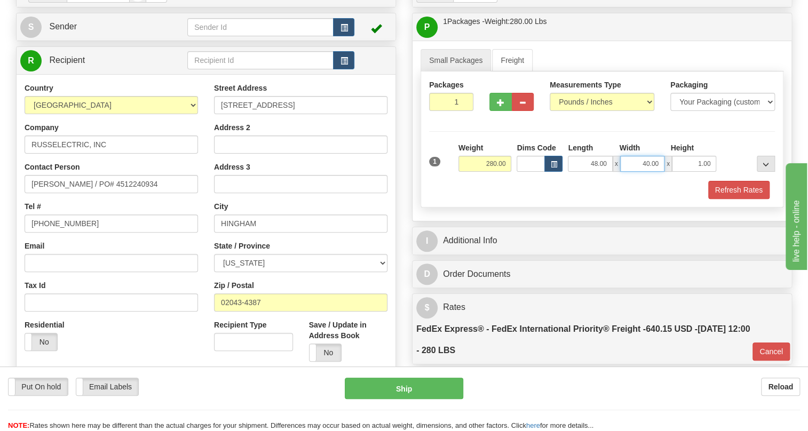
type input "40.00"
click at [678, 172] on input "1.00" at bounding box center [694, 164] width 44 height 16
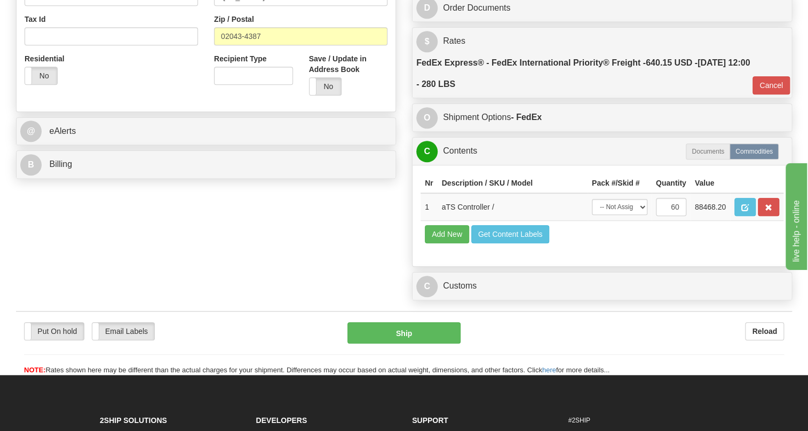
scroll to position [339, 0]
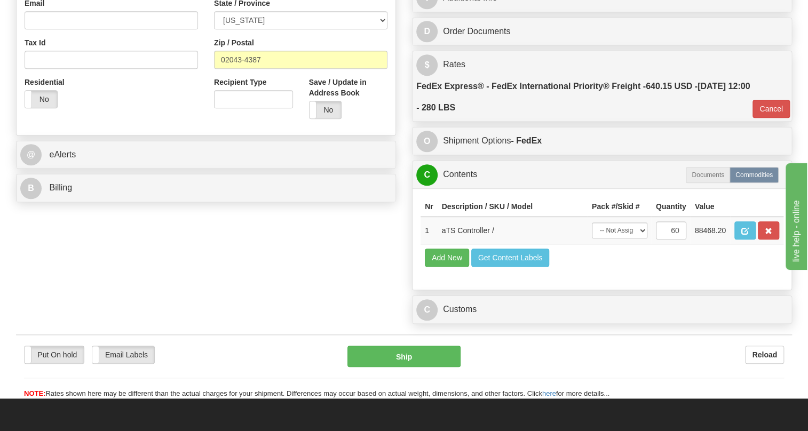
type input "37.00"
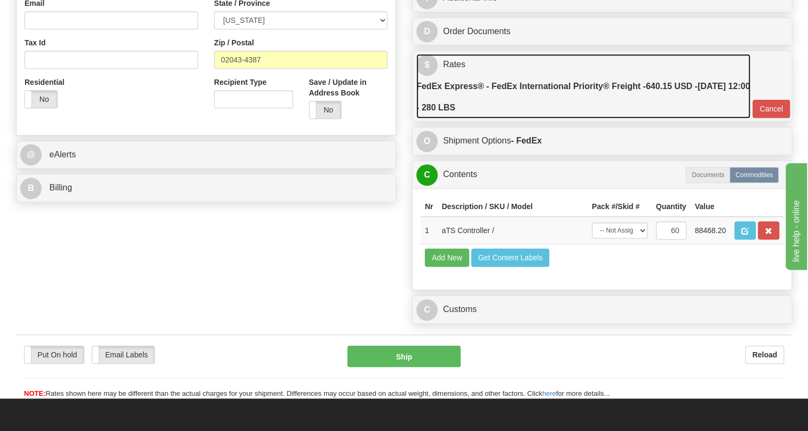
click at [456, 91] on link "$ Rates FedEx Express® - FedEx International Priority® Freight - 640.15 USD - 0…" at bounding box center [583, 86] width 334 height 65
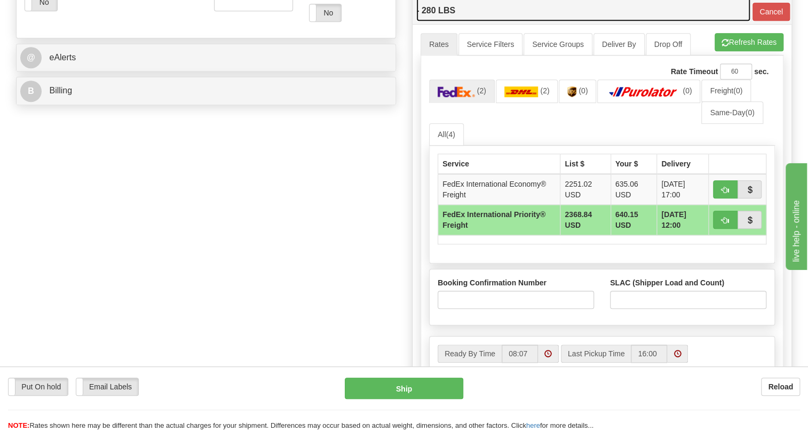
scroll to position [485, 0]
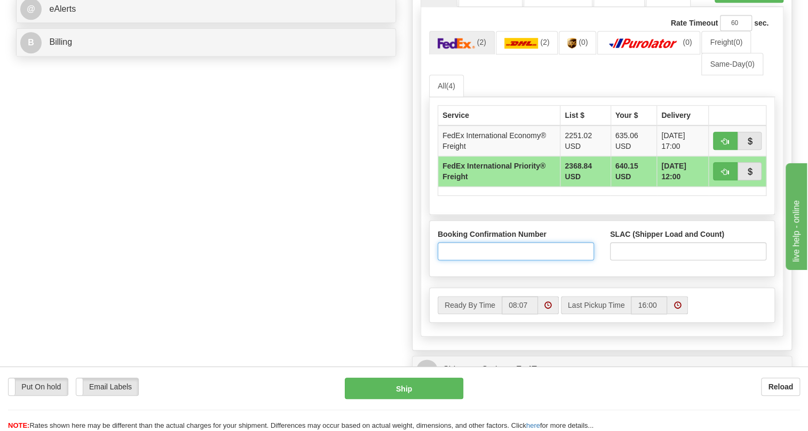
click at [455, 260] on input "Booking Confirmation Number" at bounding box center [515, 251] width 156 height 18
paste input "2523884852"
type input "2523884852"
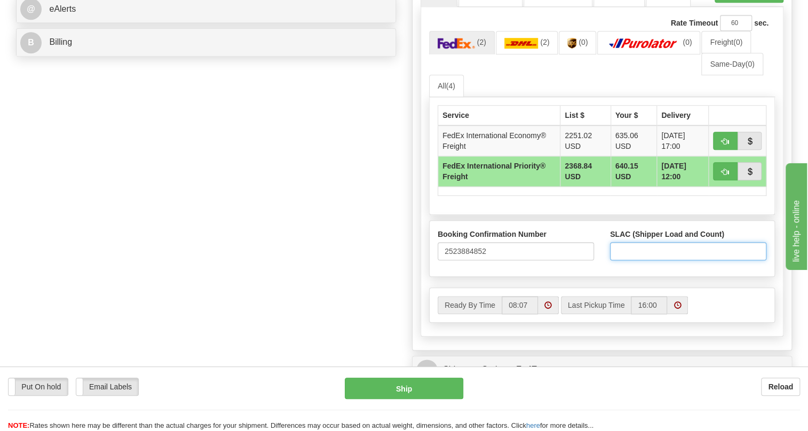
click at [630, 260] on input "SLAC (Shipper Load and Count)" at bounding box center [688, 251] width 156 height 18
type input "1"
click at [511, 187] on td "FedEx International Priority® Freight" at bounding box center [499, 171] width 122 height 30
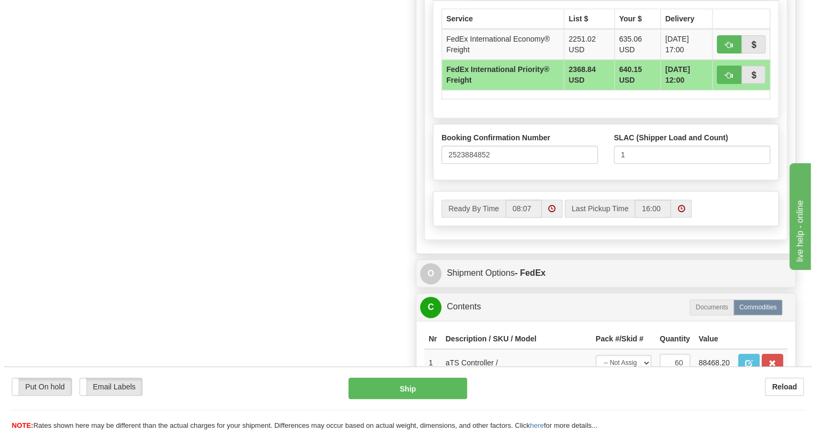
scroll to position [679, 0]
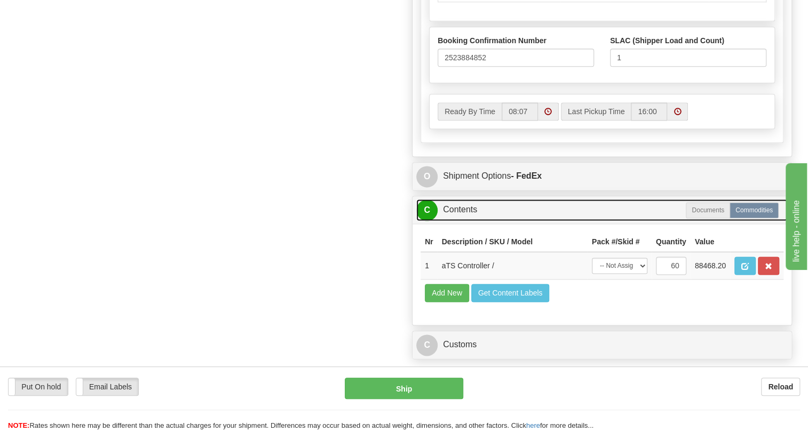
click at [474, 221] on link "C Contents" at bounding box center [601, 210] width 371 height 22
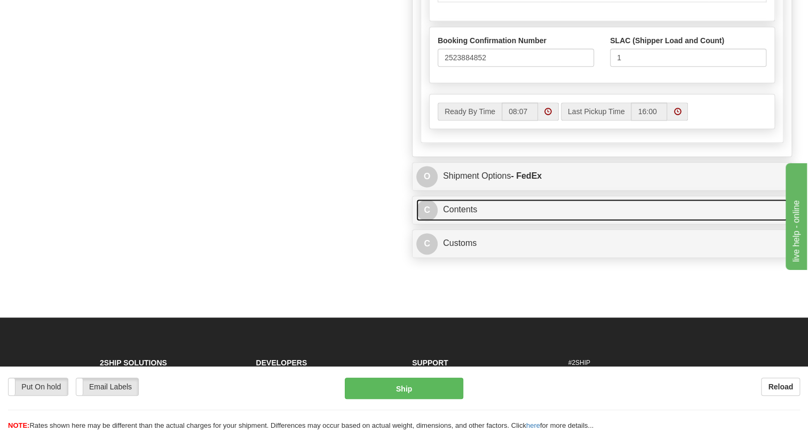
click at [459, 221] on link "C Contents" at bounding box center [601, 210] width 371 height 22
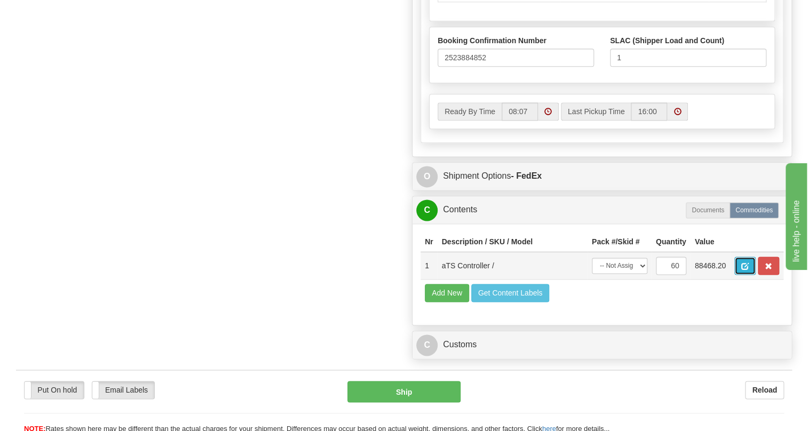
click at [743, 275] on button "button" at bounding box center [744, 266] width 21 height 18
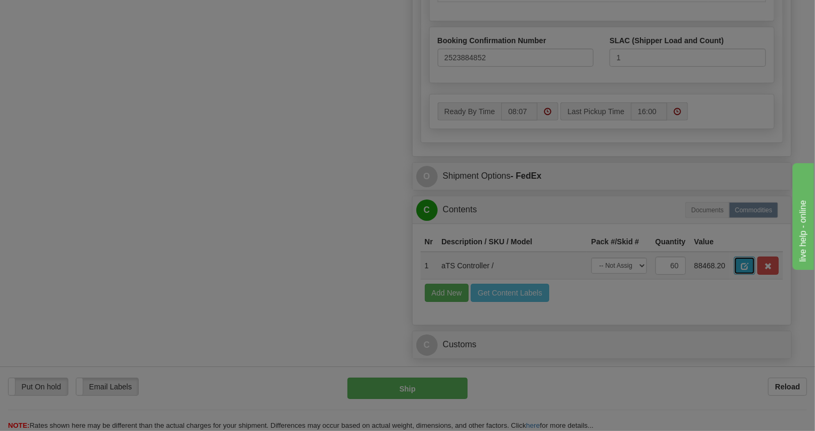
scroll to position [0, 0]
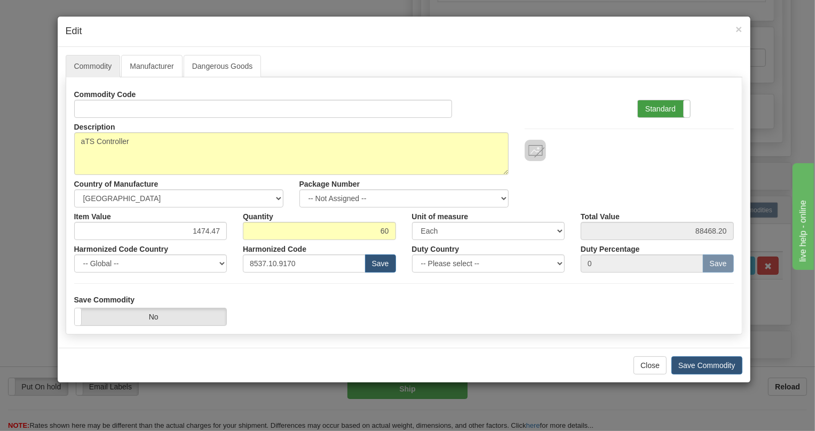
click at [656, 107] on label "Standard" at bounding box center [664, 108] width 52 height 17
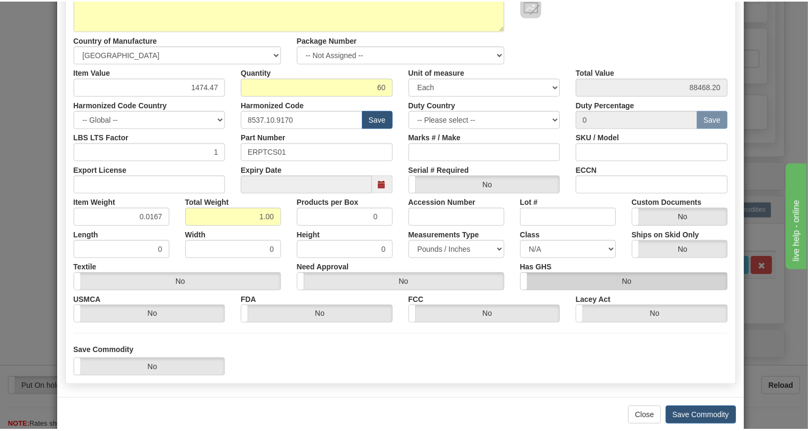
scroll to position [162, 0]
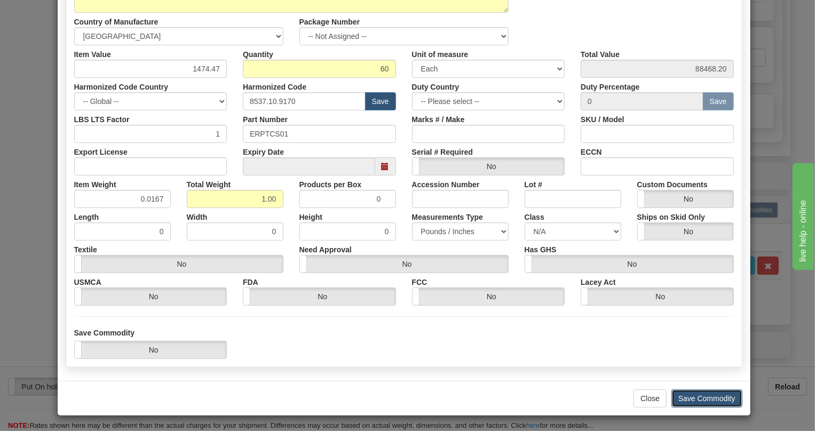
click at [694, 399] on button "Save Commodity" at bounding box center [706, 398] width 71 height 18
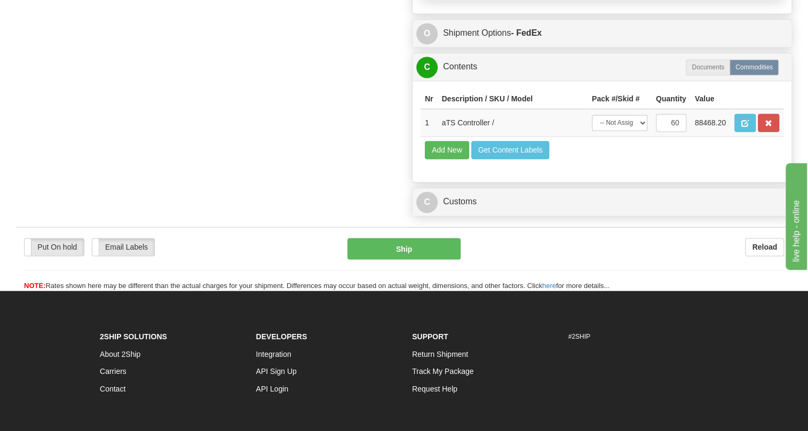
scroll to position [824, 0]
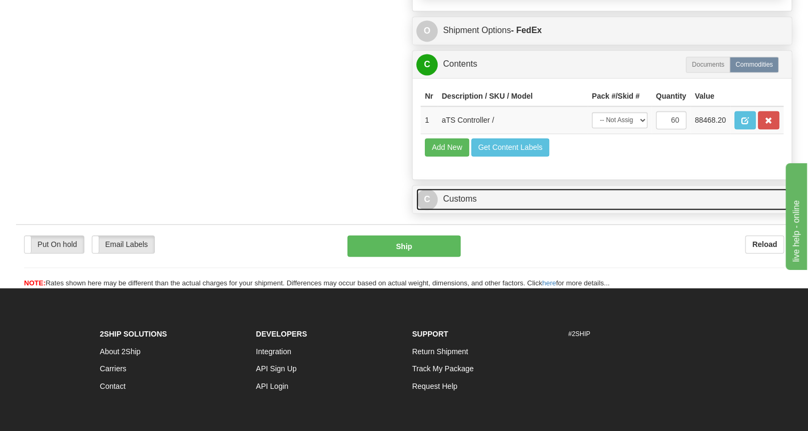
click at [460, 210] on link "C Customs" at bounding box center [601, 199] width 371 height 22
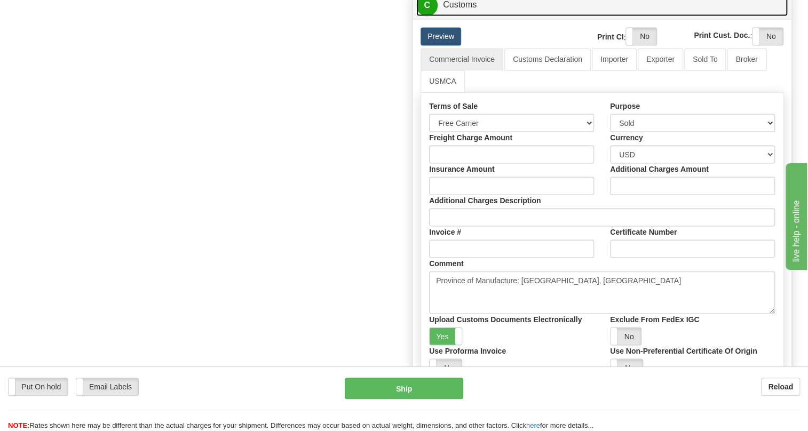
scroll to position [921, 0]
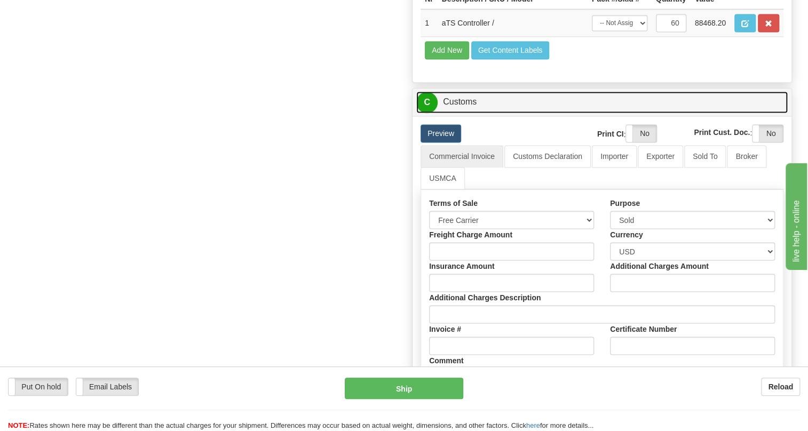
click at [460, 113] on link "C Customs" at bounding box center [601, 102] width 371 height 22
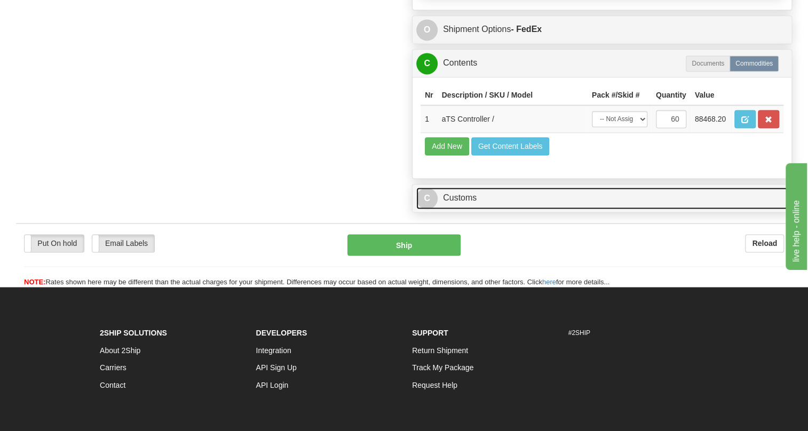
scroll to position [774, 0]
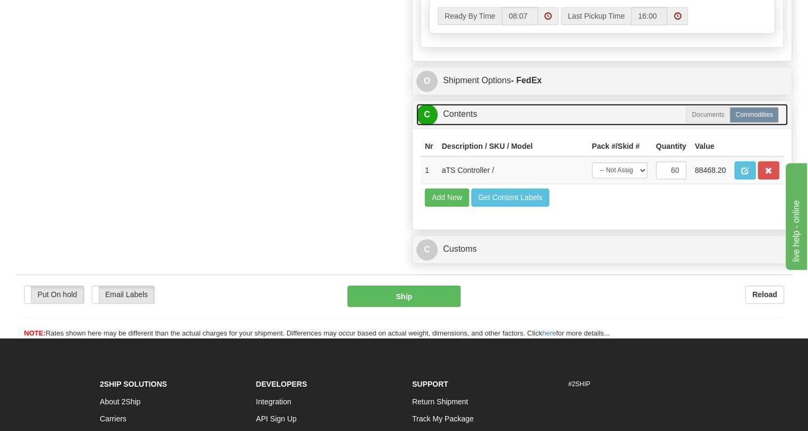
click at [466, 125] on link "C Contents" at bounding box center [601, 115] width 371 height 22
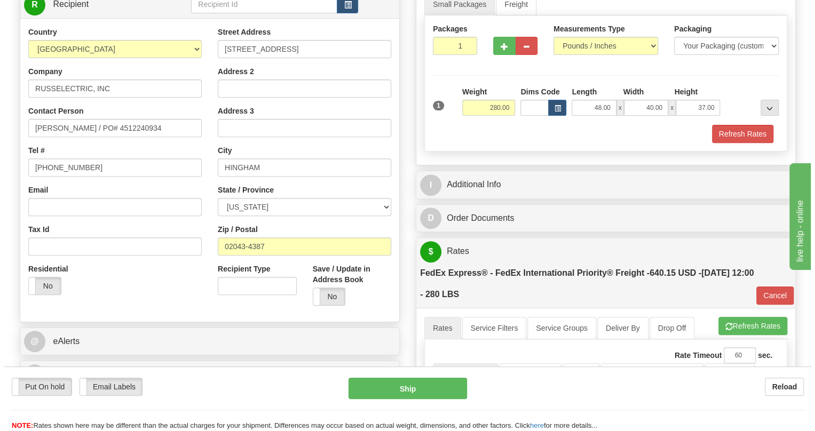
scroll to position [144, 0]
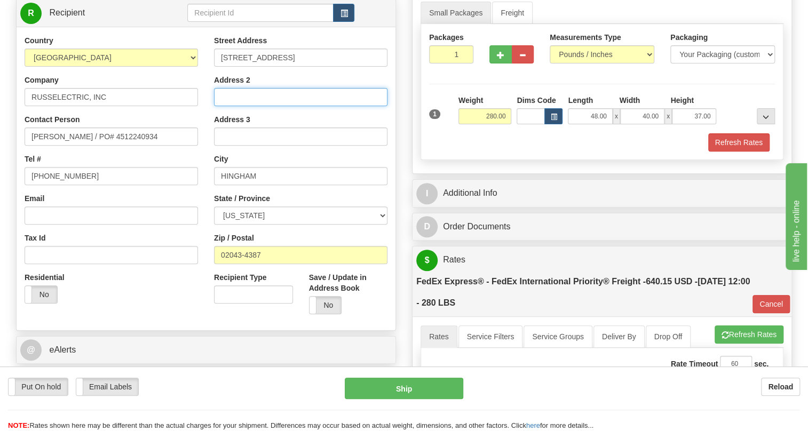
click at [214, 106] on input "Address 2" at bounding box center [300, 97] width 173 height 18
paste input "South Shore Park"
type input "SOUTH SHORE PARK"
click at [406, 148] on div "Rate in Account Currency ARN AWG AUD AUS BHD BBD BFR BMD BRC BRL GBP UKL BND BG…" at bounding box center [602, 364] width 396 height 865
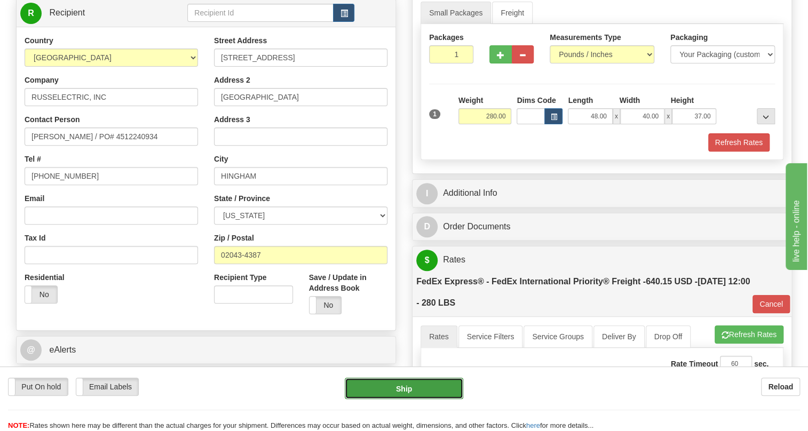
click at [407, 389] on button "Ship" at bounding box center [404, 388] width 118 height 21
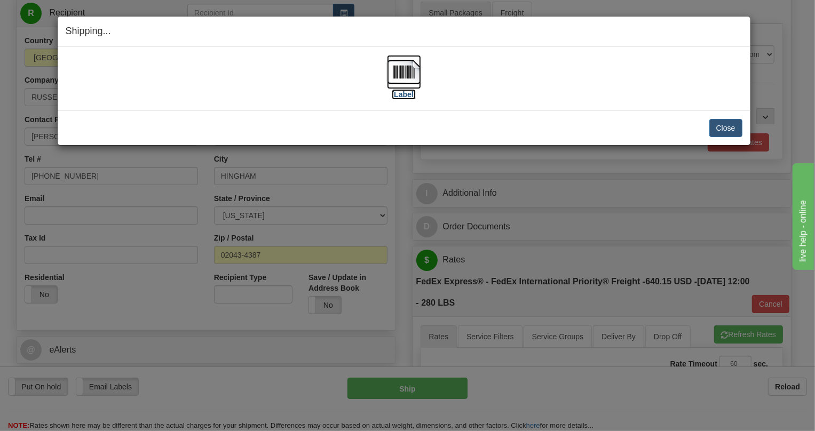
click at [403, 74] on img at bounding box center [404, 72] width 34 height 34
click at [726, 128] on button "Close" at bounding box center [725, 128] width 33 height 18
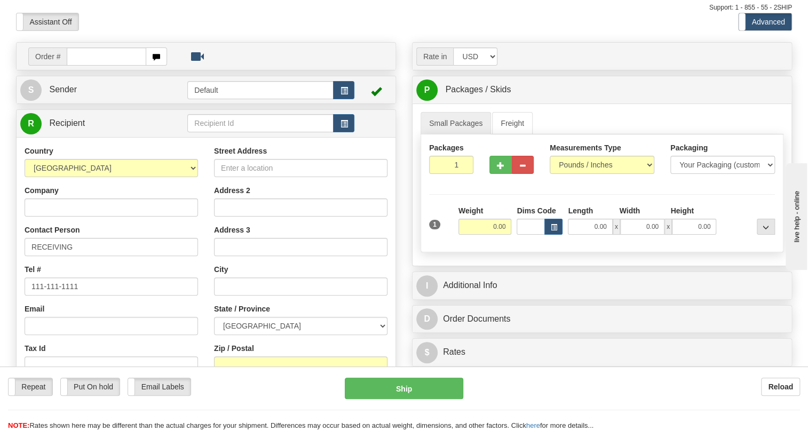
scroll to position [48, 0]
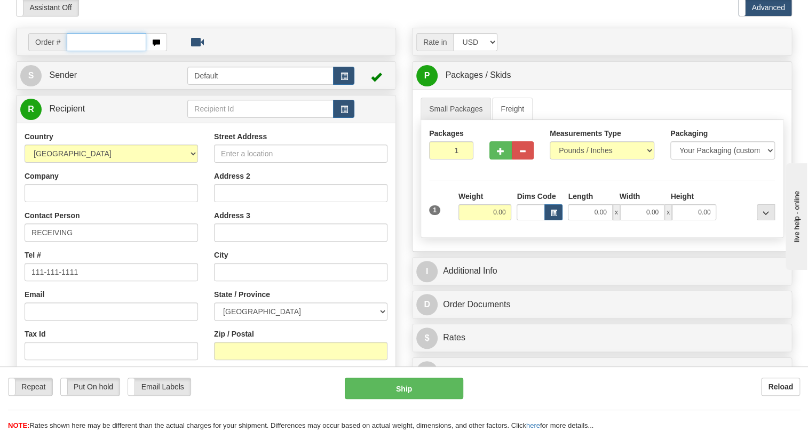
paste input "0086673825"
click at [82, 51] on input "0086673825" at bounding box center [106, 42] width 79 height 18
type input "86673825"
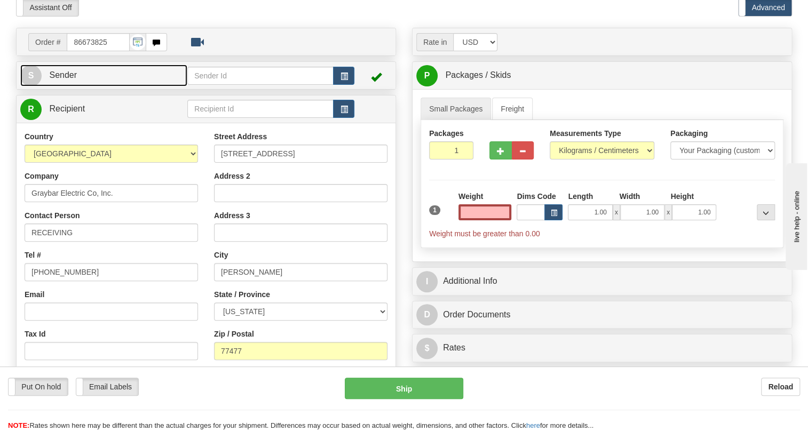
type input "0.00"
click at [58, 79] on span "Sender" at bounding box center [63, 74] width 28 height 9
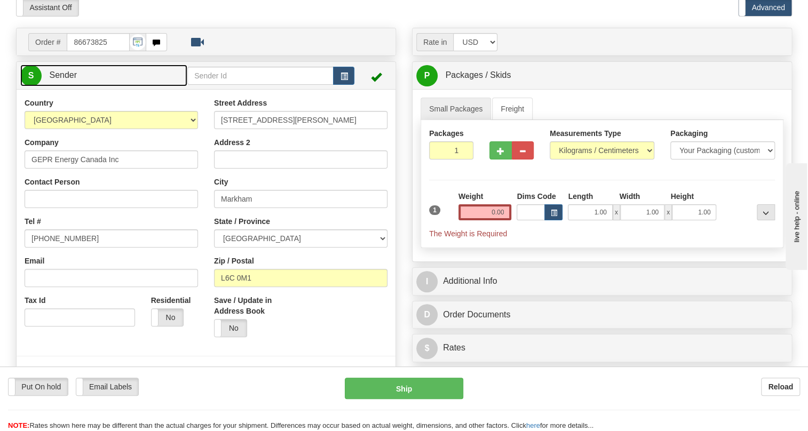
type input "MARKHAM"
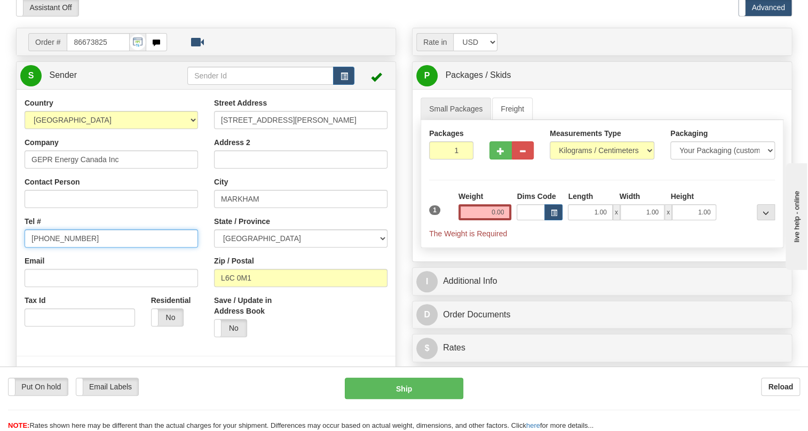
click at [63, 248] on input "[PHONE_NUMBER]" at bounding box center [111, 238] width 173 height 18
paste input "[PHONE_NUMBER]"
type input "[PHONE_NUMBER]"
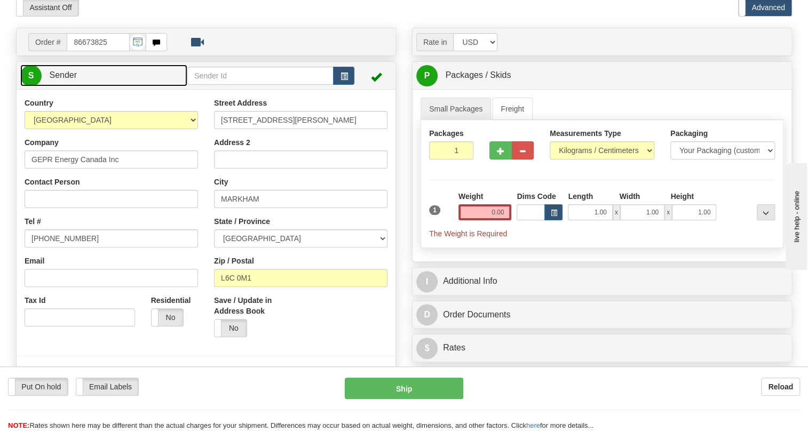
click at [62, 79] on span "Sender" at bounding box center [63, 74] width 28 height 9
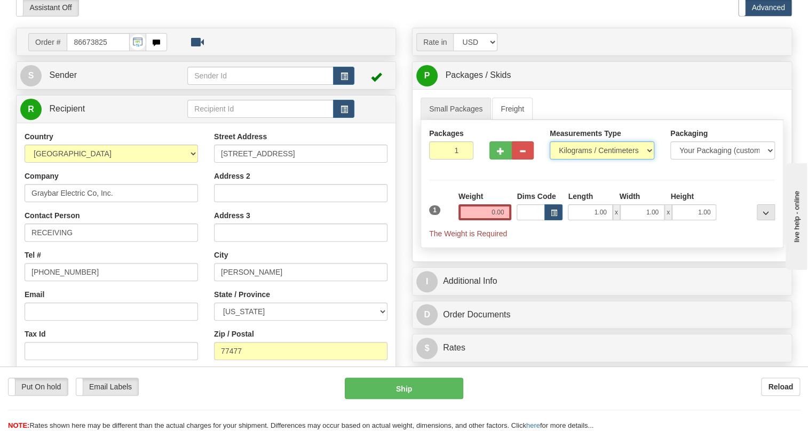
click at [578, 160] on select "Pounds / Inches Kilograms / Centimeters" at bounding box center [602, 150] width 105 height 18
select select "0"
click at [550, 160] on select "Pounds / Inches Kilograms / Centimeters" at bounding box center [602, 150] width 105 height 18
click at [492, 220] on input "0.00" at bounding box center [484, 212] width 53 height 16
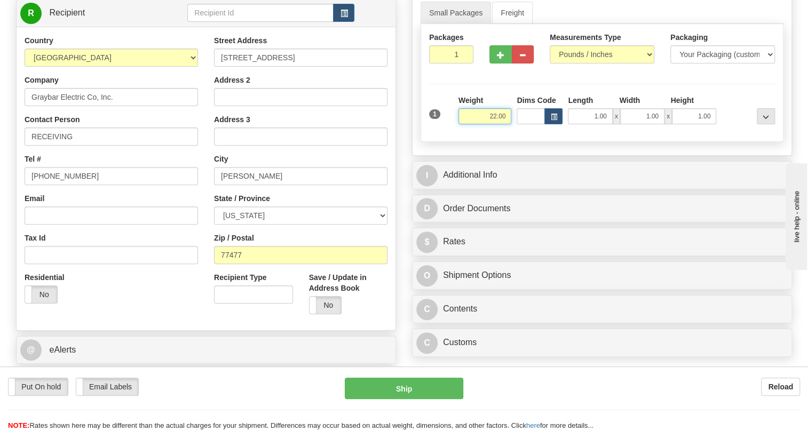
scroll to position [145, 0]
type input "22.00"
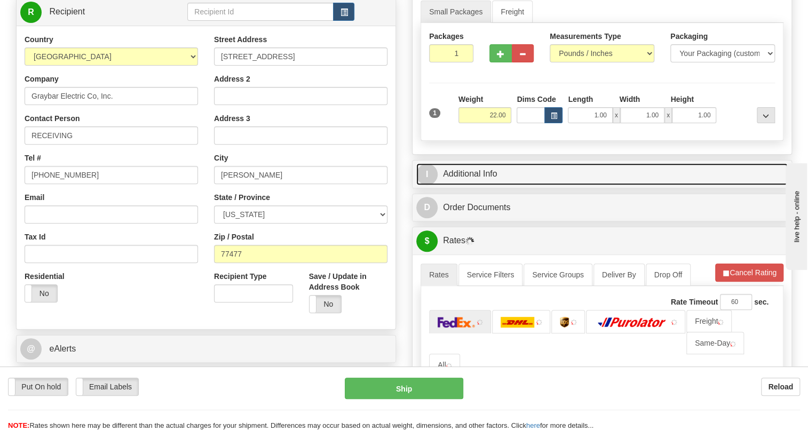
click at [467, 185] on link "I Additional Info" at bounding box center [601, 174] width 371 height 22
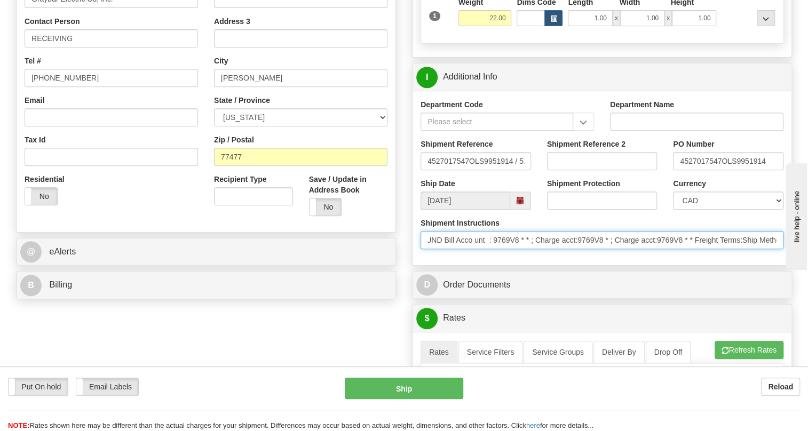
scroll to position [0, 508]
drag, startPoint x: 732, startPoint y: 262, endPoint x: 777, endPoint y: 270, distance: 45.6
click at [777, 249] on input "* Certificate of Origin documents to be sent with the order * Shipping In struc…" at bounding box center [601, 240] width 363 height 18
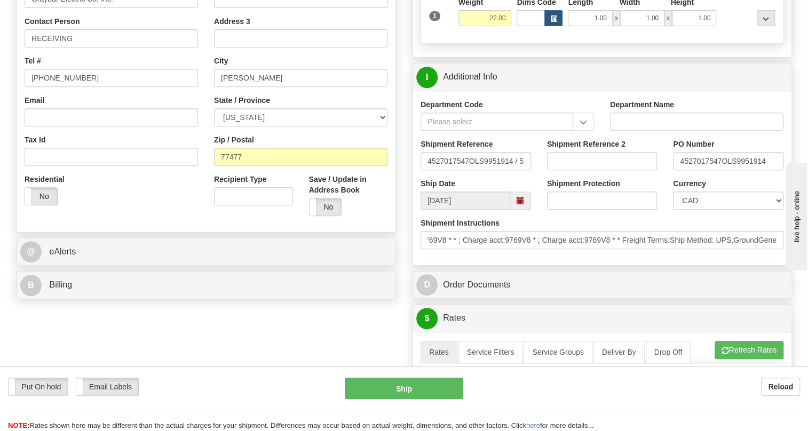
scroll to position [0, 0]
click at [576, 257] on div "Shipment Instructions * Certificate of Origin documents to be sent with the ord…" at bounding box center [601, 237] width 379 height 39
click at [715, 210] on select "CAD USD EUR ZAR RON ANG ARN AUD AUS AWG BBD BFR BGN BHD BMD BND BRC BRL CHP CKZ…" at bounding box center [728, 201] width 110 height 18
select select "1"
click at [673, 210] on select "CAD USD EUR ZAR RON ANG ARN AUD AUS AWG BBD BFR BGN BHD BMD BND BRC BRL CHP CKZ…" at bounding box center [728, 201] width 110 height 18
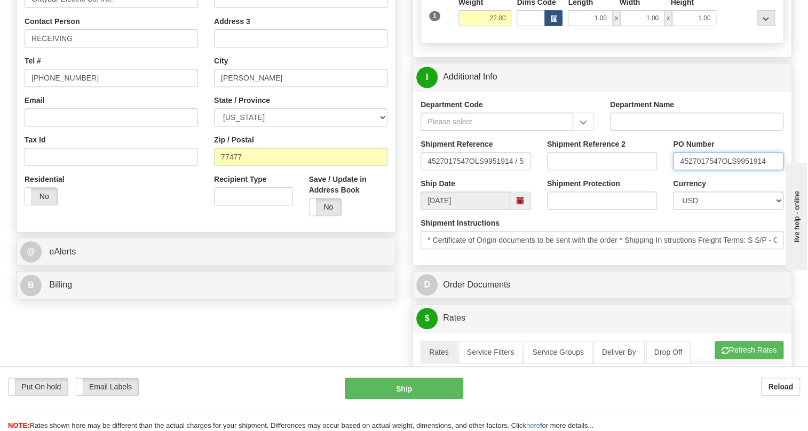
click at [722, 170] on input "4527017547OLS9951914" at bounding box center [728, 161] width 110 height 18
drag, startPoint x: 719, startPoint y: 184, endPoint x: 681, endPoint y: 192, distance: 38.7
click at [681, 170] on input "4527017547OLS9951914" at bounding box center [728, 161] width 110 height 18
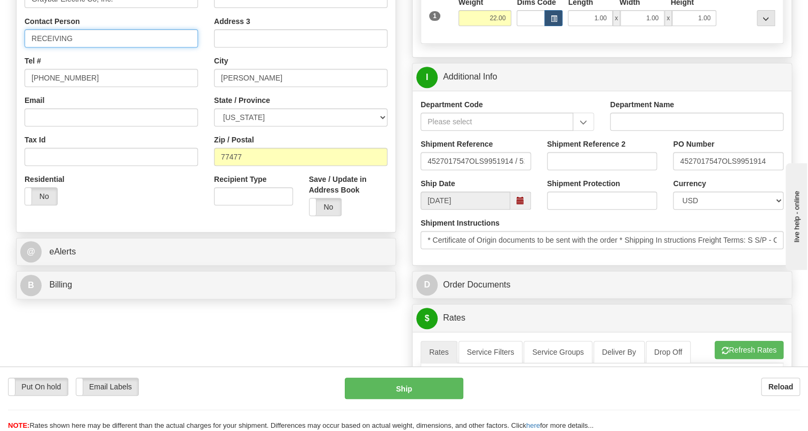
click at [89, 47] on input "RECEIVING" at bounding box center [111, 38] width 173 height 18
paste input "4527017547"
type input "RECEIVING / PO# 4527017547"
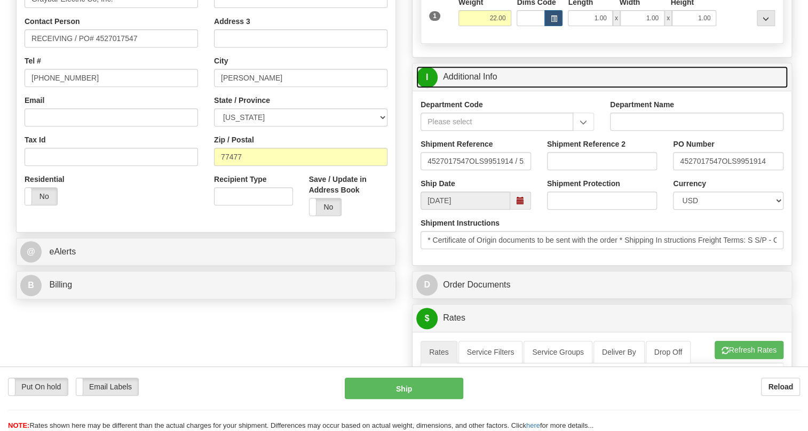
click at [472, 88] on link "I Additional Info" at bounding box center [601, 77] width 371 height 22
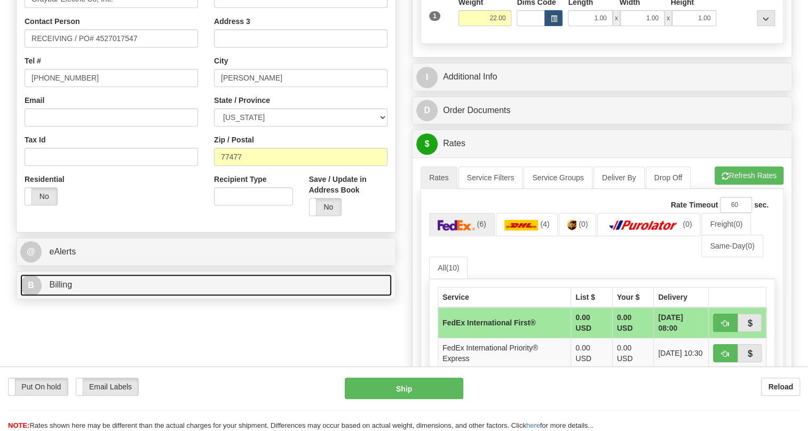
click at [68, 289] on span "Billing" at bounding box center [60, 284] width 23 height 9
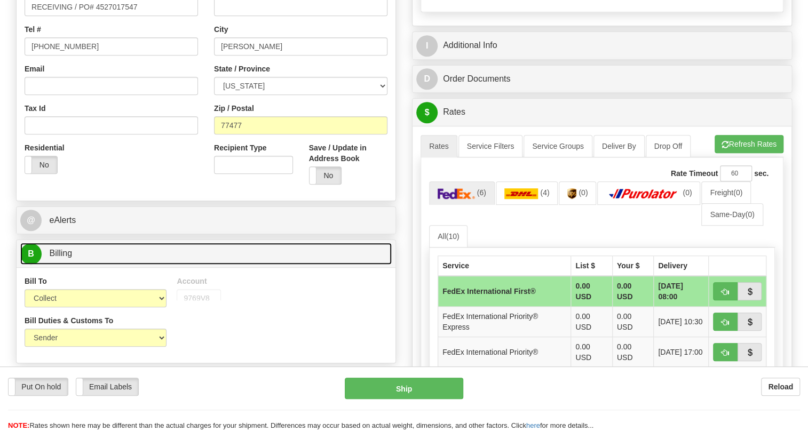
scroll to position [291, 0]
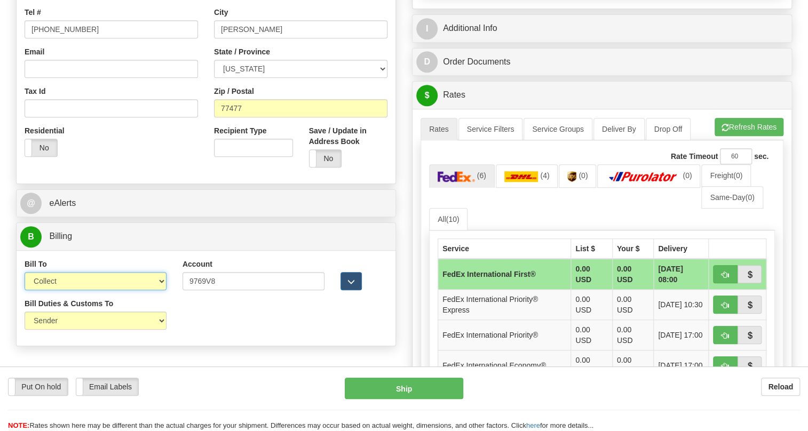
click at [139, 290] on select "Sender Recipient Third Party Collect" at bounding box center [96, 281] width 142 height 18
select select "1"
click at [25, 290] on select "Sender Recipient Third Party Collect" at bounding box center [96, 281] width 142 height 18
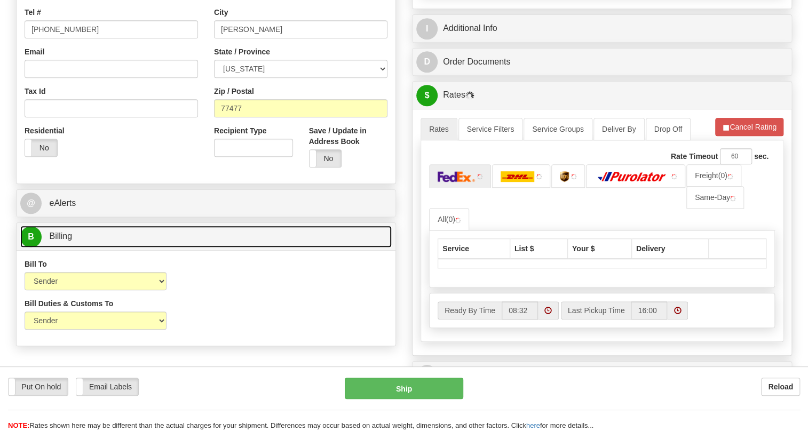
click at [57, 241] on span "Billing" at bounding box center [60, 236] width 23 height 9
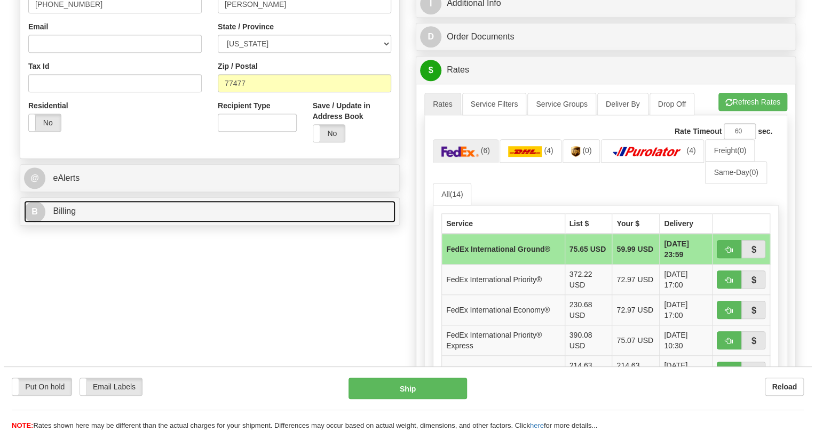
scroll to position [339, 0]
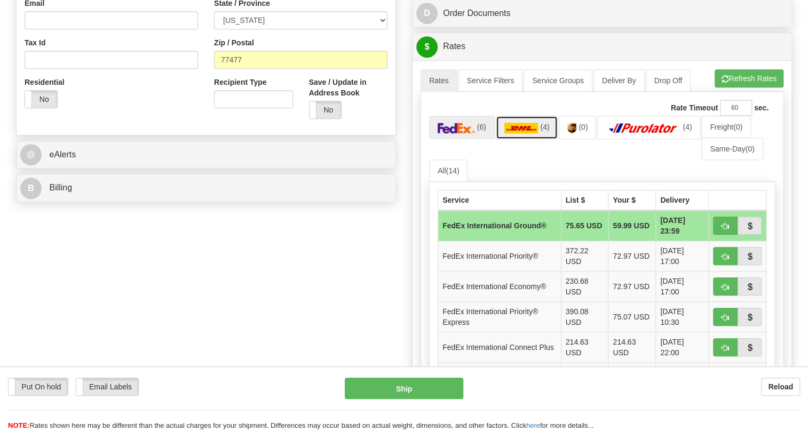
click at [521, 139] on link "(4)" at bounding box center [527, 127] width 62 height 23
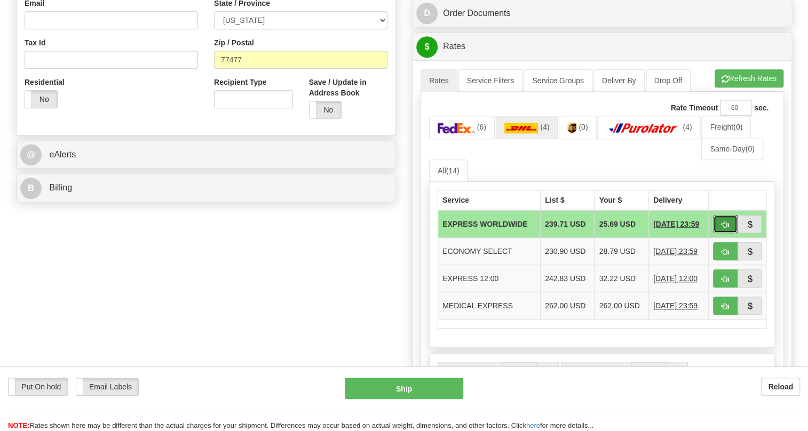
click at [724, 228] on span "button" at bounding box center [724, 224] width 7 height 7
type input "P"
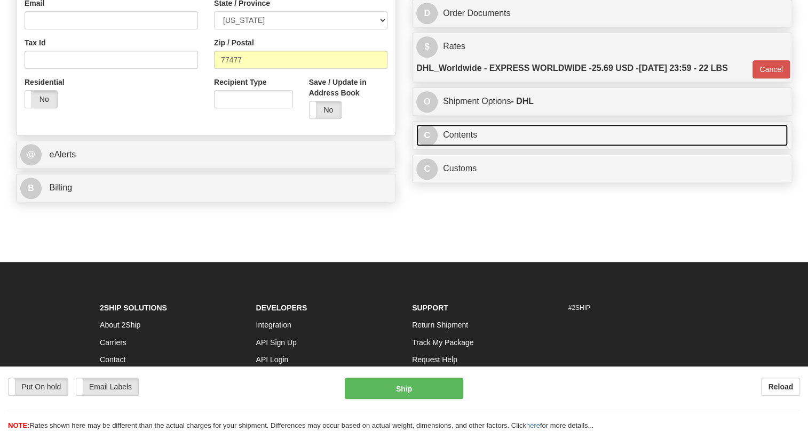
click at [464, 146] on link "C Contents" at bounding box center [601, 135] width 371 height 22
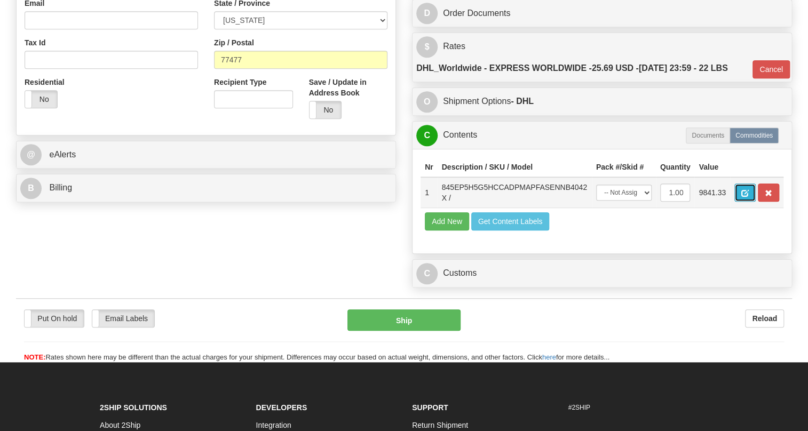
click at [747, 197] on span "button" at bounding box center [744, 193] width 7 height 7
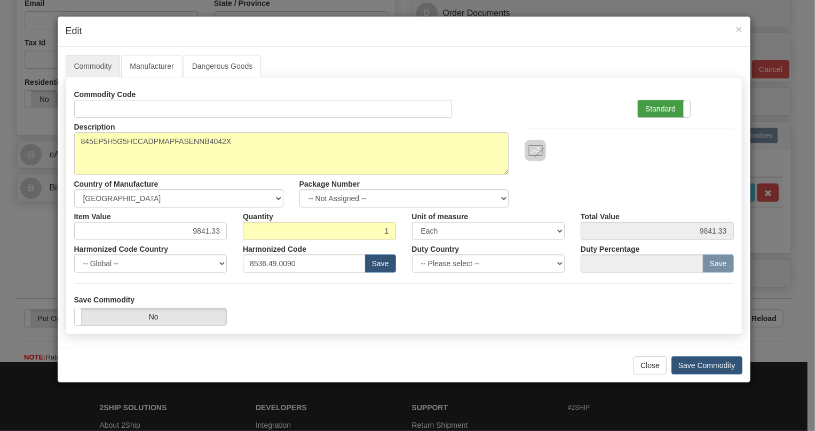
click at [659, 107] on label "Standard" at bounding box center [664, 108] width 52 height 17
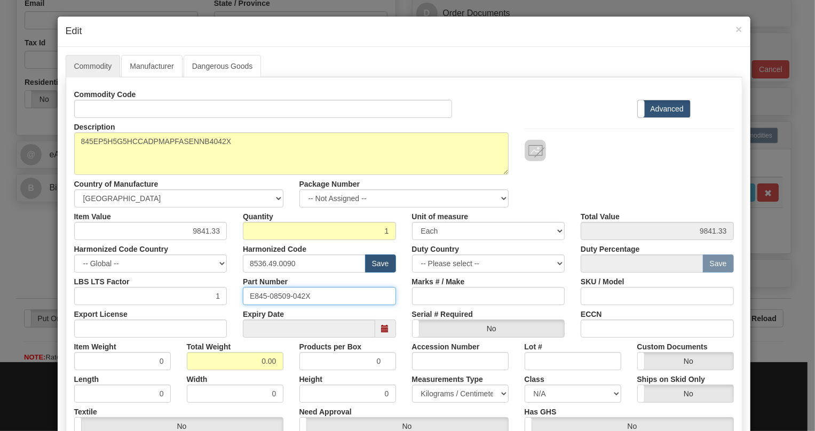
click at [278, 296] on input "E845-08509-042X" at bounding box center [319, 296] width 153 height 18
click at [235, 250] on div "Harmonized Code 8536.49.0090 Save" at bounding box center [319, 256] width 169 height 33
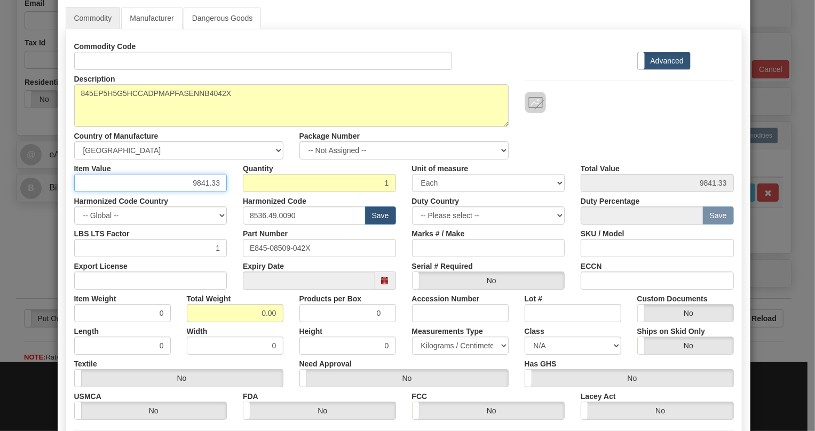
click at [205, 184] on input "9841.33" at bounding box center [150, 183] width 153 height 18
click at [217, 178] on input "9841.33" at bounding box center [150, 183] width 153 height 18
drag, startPoint x: 216, startPoint y: 181, endPoint x: 187, endPoint y: 184, distance: 29.0
click at [187, 184] on input "9841.33" at bounding box center [150, 183] width 153 height 18
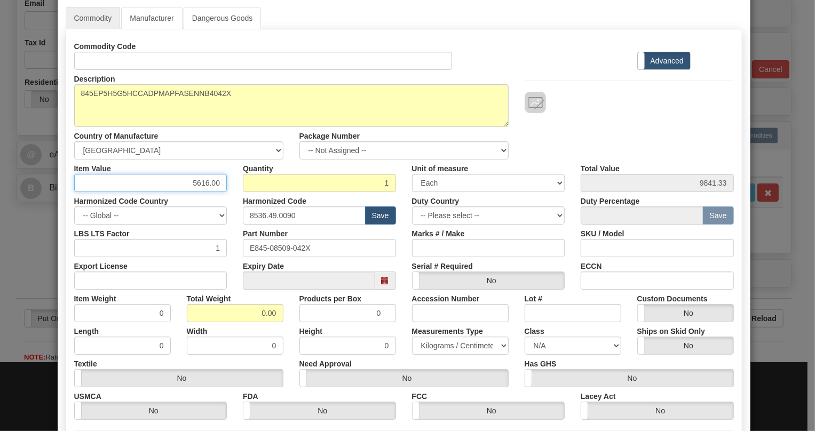
type input "5616.00"
click at [251, 317] on input "0.00" at bounding box center [235, 313] width 97 height 18
type input "1.00"
type input "1.0000"
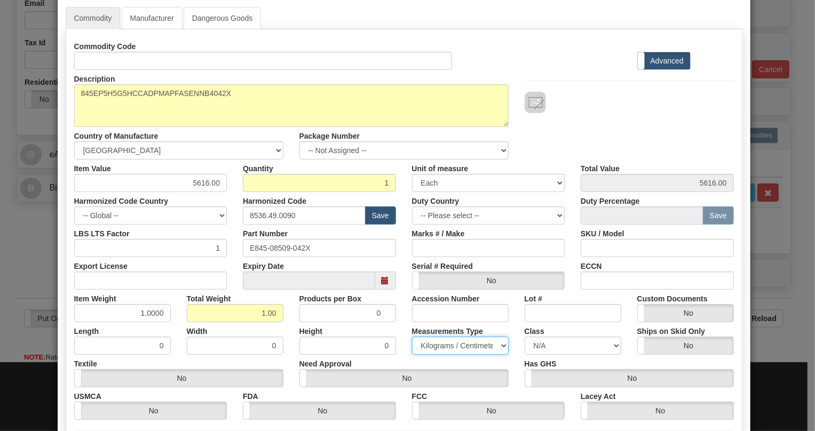
click at [448, 344] on select "Pounds / Inches Kilograms / Centimeters" at bounding box center [460, 346] width 97 height 18
select select "0"
click at [412, 337] on select "Pounds / Inches Kilograms / Centimeters" at bounding box center [460, 346] width 97 height 18
click at [398, 325] on div "Height 0" at bounding box center [347, 338] width 113 height 33
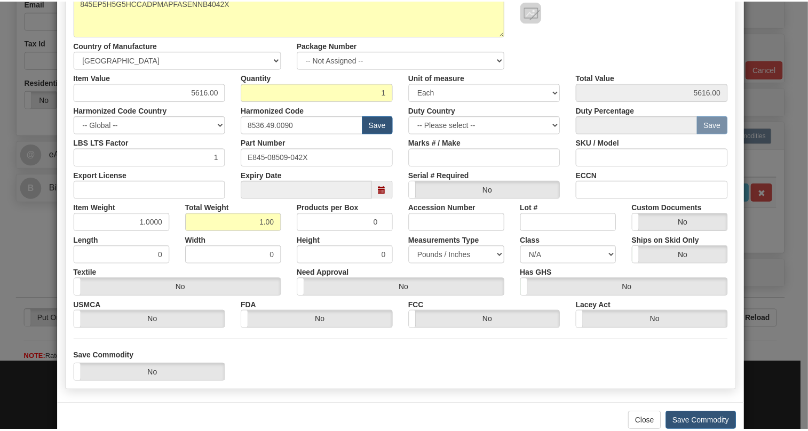
scroll to position [145, 0]
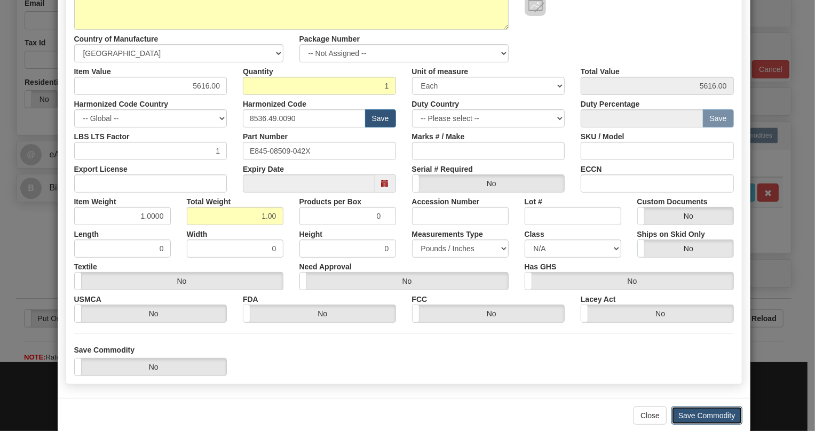
click at [704, 416] on button "Save Commodity" at bounding box center [706, 416] width 71 height 18
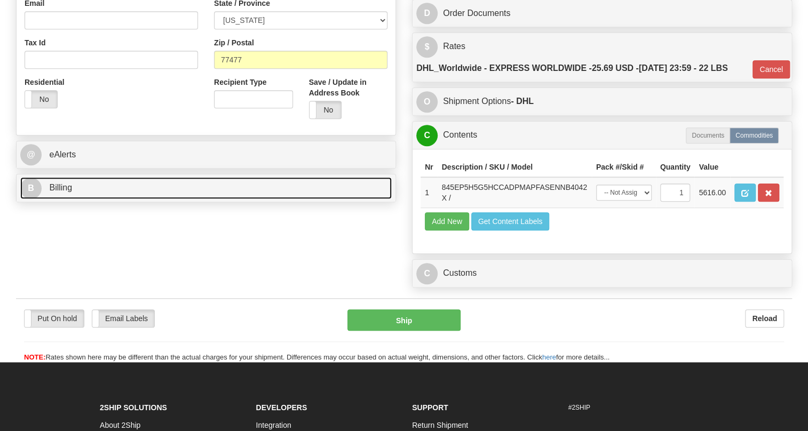
click at [61, 192] on span "Billing" at bounding box center [60, 187] width 23 height 9
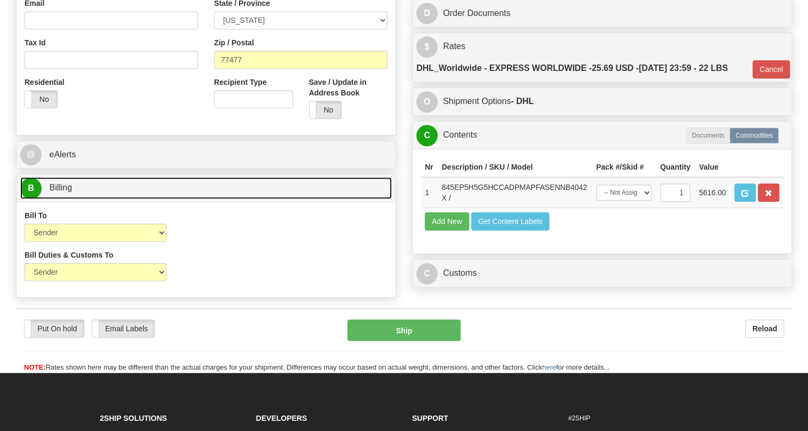
click at [61, 192] on span "Billing" at bounding box center [60, 187] width 23 height 9
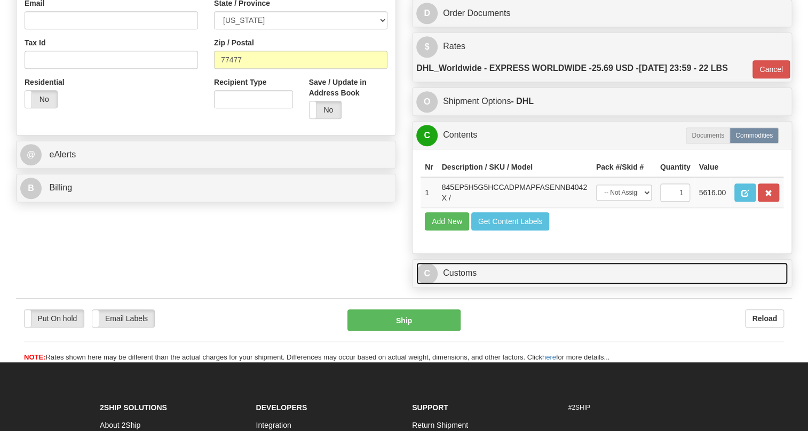
click at [454, 284] on link "C Customs" at bounding box center [601, 273] width 371 height 22
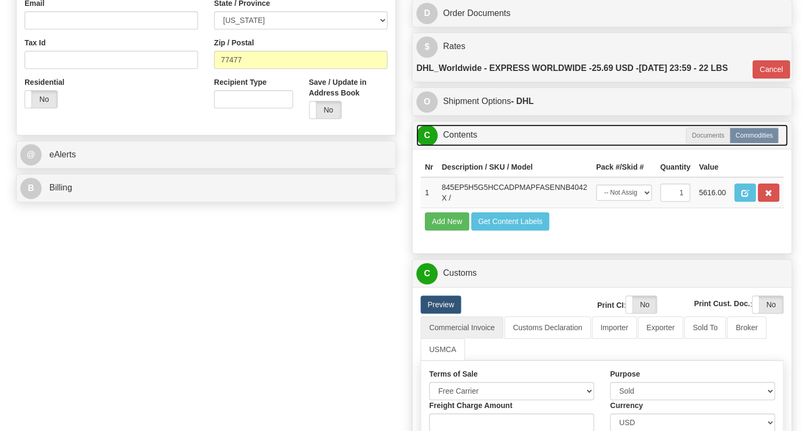
click at [460, 146] on link "C Contents" at bounding box center [601, 135] width 371 height 22
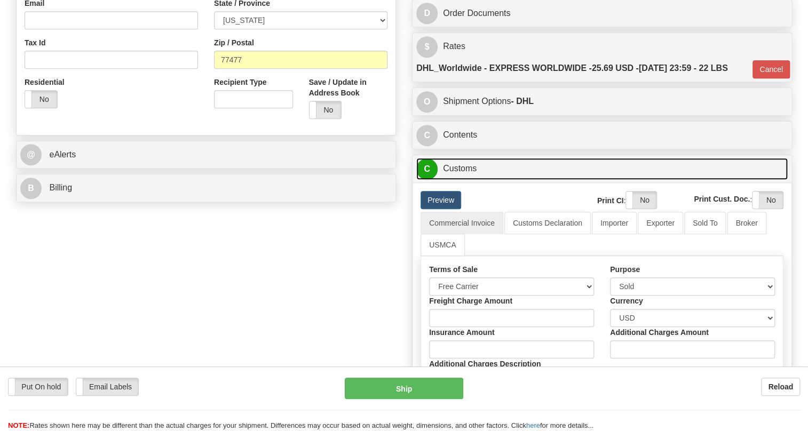
click at [456, 180] on link "C Customs" at bounding box center [601, 169] width 371 height 22
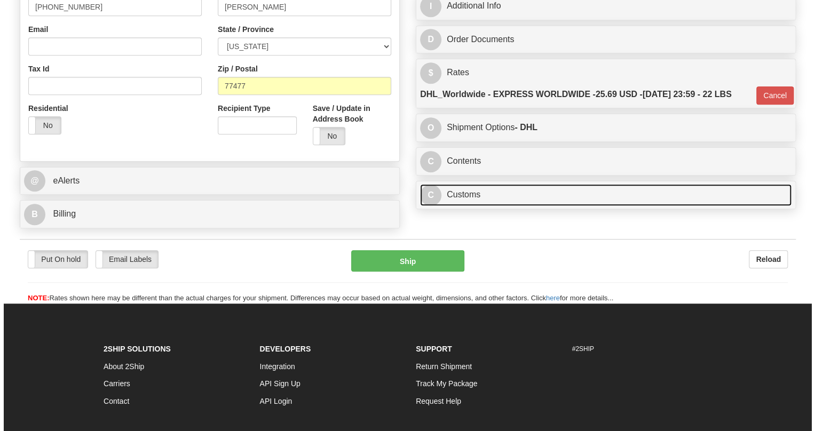
scroll to position [291, 0]
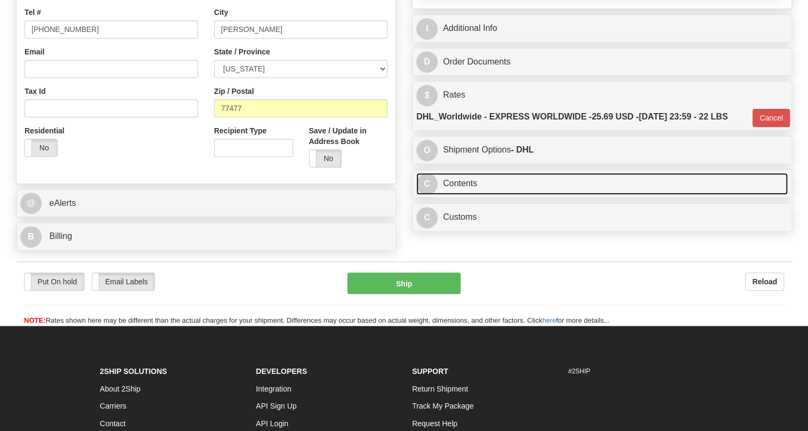
click at [460, 195] on link "C Contents" at bounding box center [601, 184] width 371 height 22
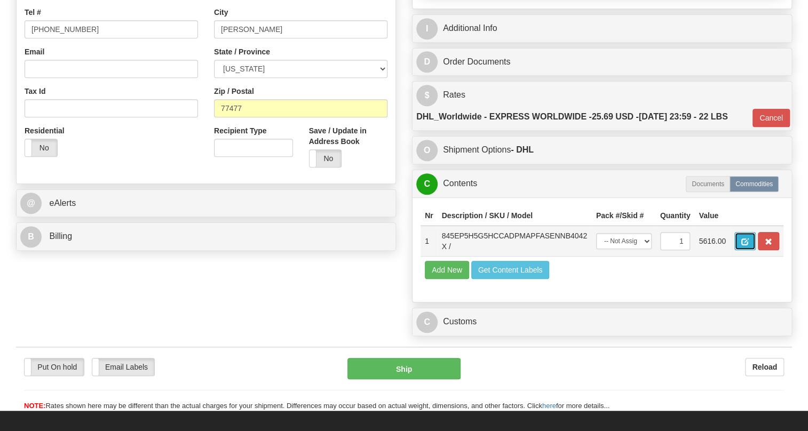
click at [738, 250] on button "button" at bounding box center [744, 241] width 21 height 18
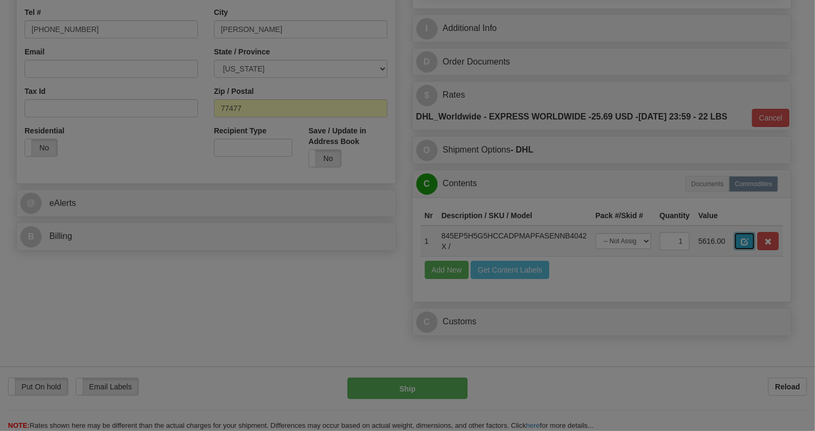
scroll to position [0, 0]
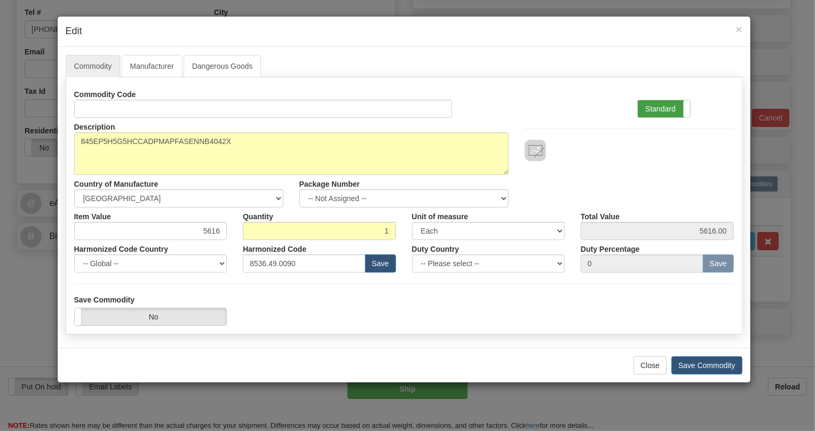
click at [663, 113] on label "Standard" at bounding box center [664, 108] width 52 height 17
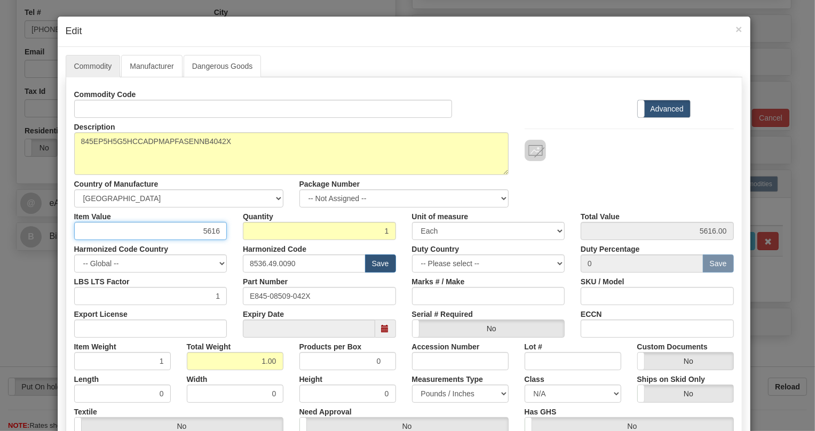
click at [219, 225] on input "5616" at bounding box center [150, 231] width 153 height 18
type input "5616.00"
click at [229, 254] on div "Harmonized Code Country -- Global -- [GEOGRAPHIC_DATA] [GEOGRAPHIC_DATA] [GEOGR…" at bounding box center [150, 256] width 169 height 33
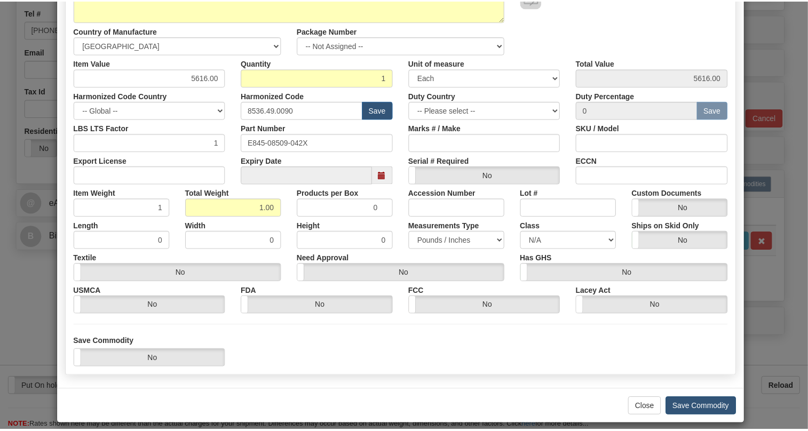
scroll to position [162, 0]
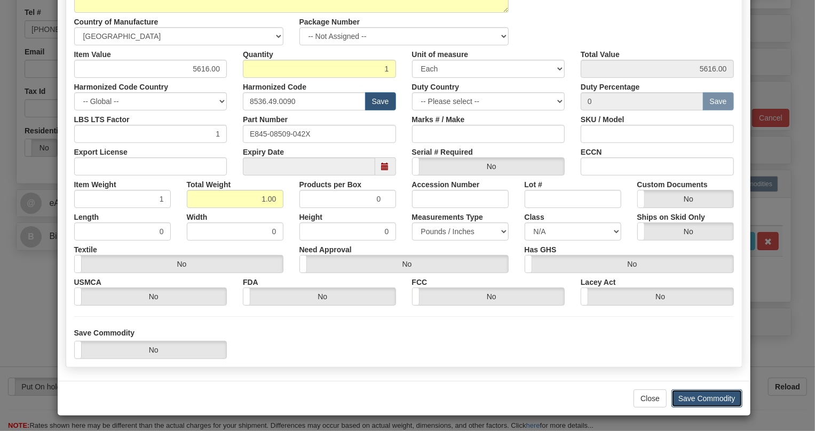
click at [691, 393] on button "Save Commodity" at bounding box center [706, 398] width 71 height 18
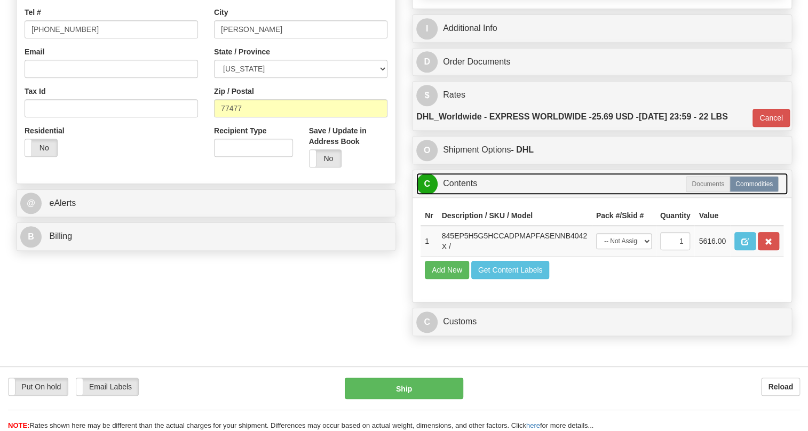
click at [456, 195] on link "C Contents" at bounding box center [601, 184] width 371 height 22
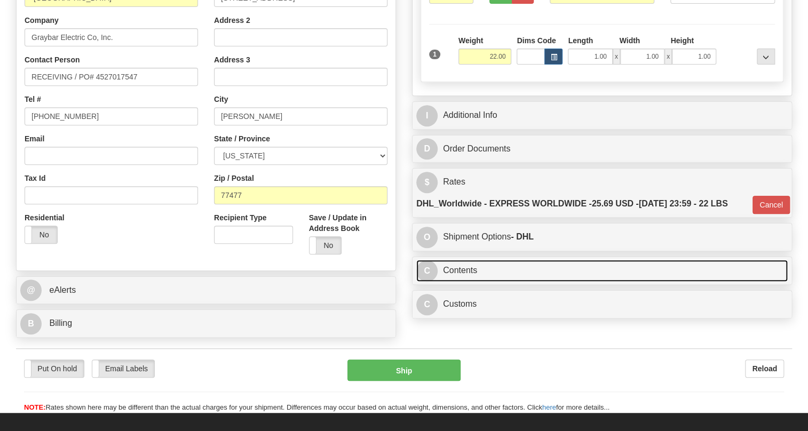
scroll to position [194, 0]
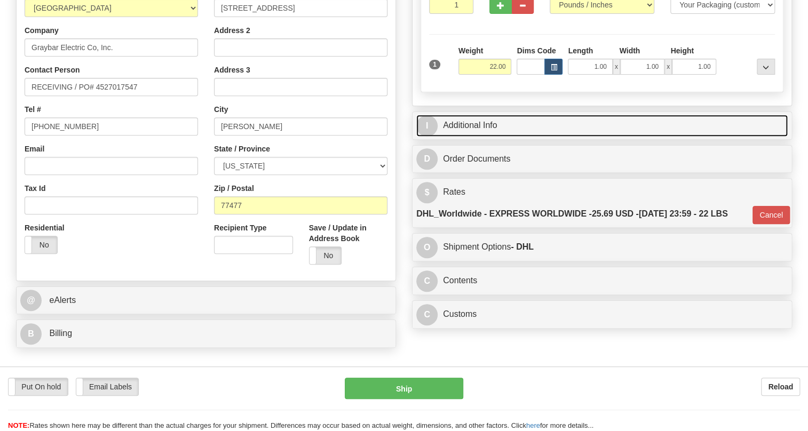
click at [472, 137] on link "I Additional Info" at bounding box center [601, 126] width 371 height 22
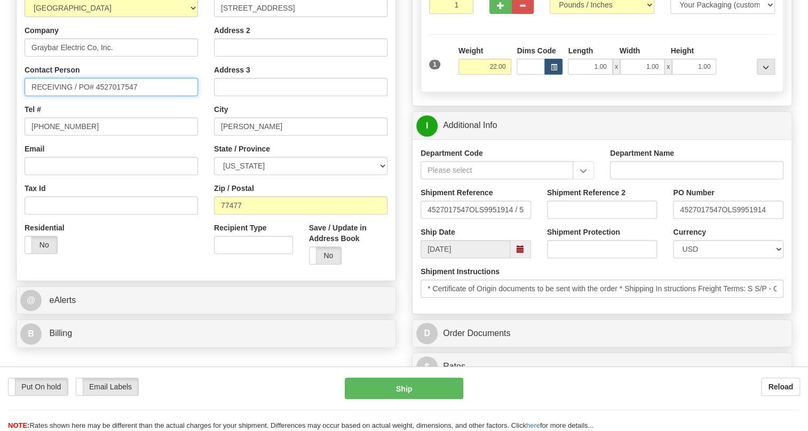
click at [30, 96] on input "RECEIVING / PO# 4527017547" at bounding box center [111, 87] width 173 height 18
click at [71, 96] on input "RECEIVING / PO# 4527017547" at bounding box center [111, 87] width 173 height 18
paste input "[PERSON_NAME]"
type input "RECEIVING / [PERSON_NAME] / PO# 4527017547"
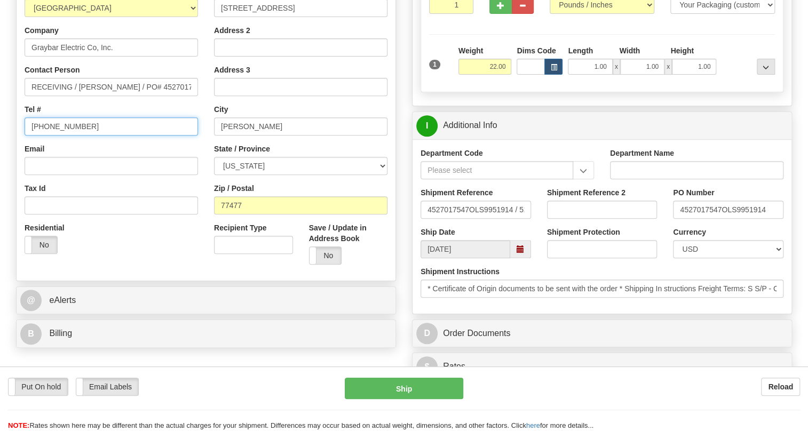
click at [62, 136] on input "[PHONE_NUMBER]" at bounding box center [111, 126] width 173 height 18
paste input "281.402.2402"
type input "281.402.2402"
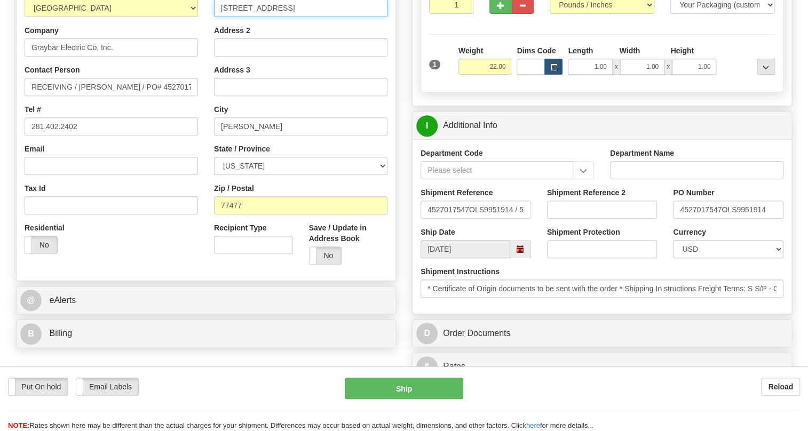
drag, startPoint x: 321, startPoint y: 31, endPoint x: 222, endPoint y: 32, distance: 99.2
click at [222, 17] on input "[STREET_ADDRESS]" at bounding box center [300, 8] width 173 height 18
drag, startPoint x: 260, startPoint y: 148, endPoint x: 218, endPoint y: 149, distance: 41.6
click at [218, 136] on input "[PERSON_NAME]" at bounding box center [300, 126] width 173 height 18
drag, startPoint x: 242, startPoint y: 228, endPoint x: 220, endPoint y: 229, distance: 21.9
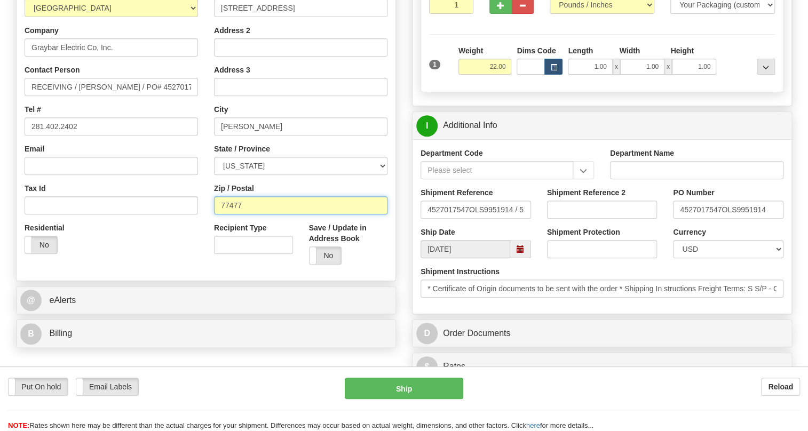
click at [220, 214] on input "77477" at bounding box center [300, 205] width 173 height 18
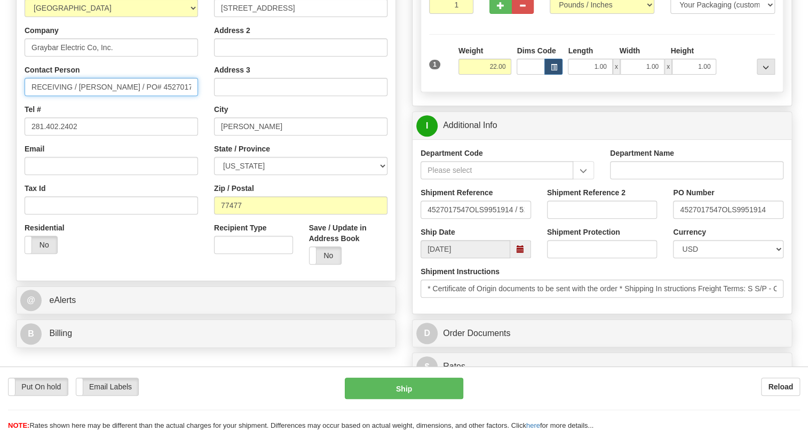
drag, startPoint x: 131, startPoint y: 109, endPoint x: 79, endPoint y: 112, distance: 51.8
click at [79, 96] on input "RECEIVING / [PERSON_NAME] / PO# 4527017547" at bounding box center [111, 87] width 173 height 18
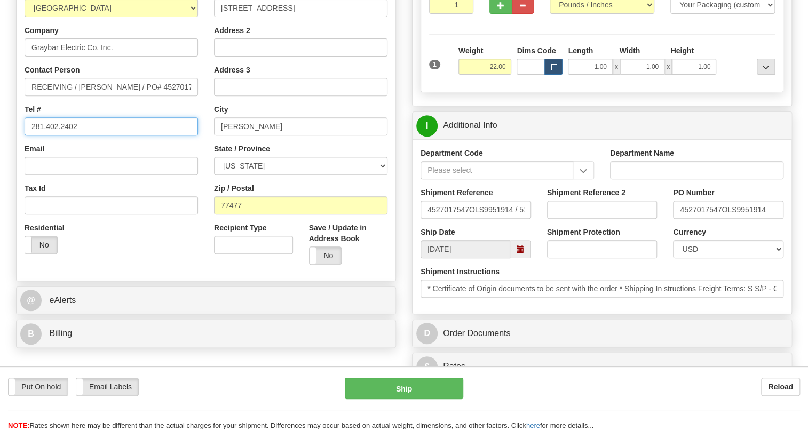
drag, startPoint x: 77, startPoint y: 149, endPoint x: 27, endPoint y: 152, distance: 50.2
click at [27, 136] on input "281.402.2402" at bounding box center [111, 126] width 173 height 18
click at [154, 136] on input "281.402.2402" at bounding box center [111, 126] width 173 height 18
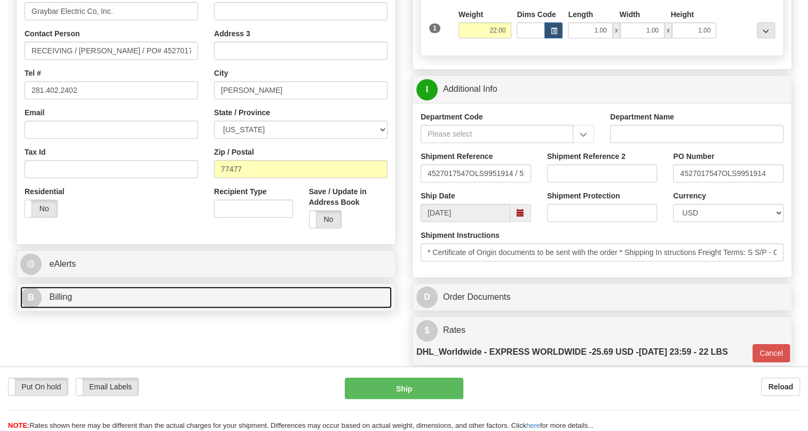
scroll to position [339, 0]
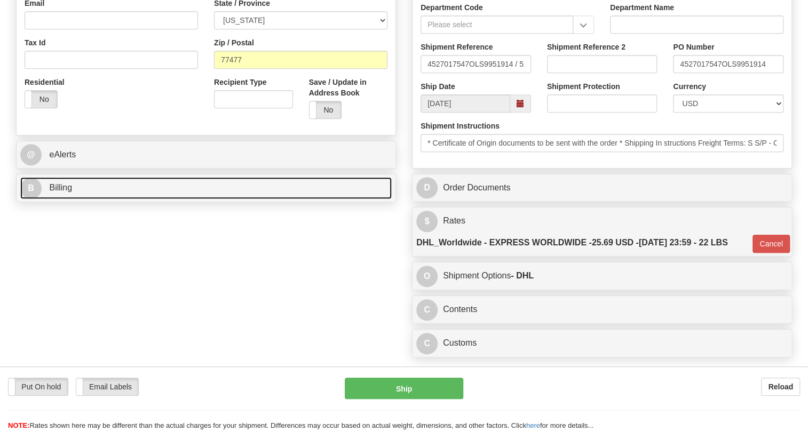
click at [55, 199] on link "B Billing" at bounding box center [205, 188] width 371 height 22
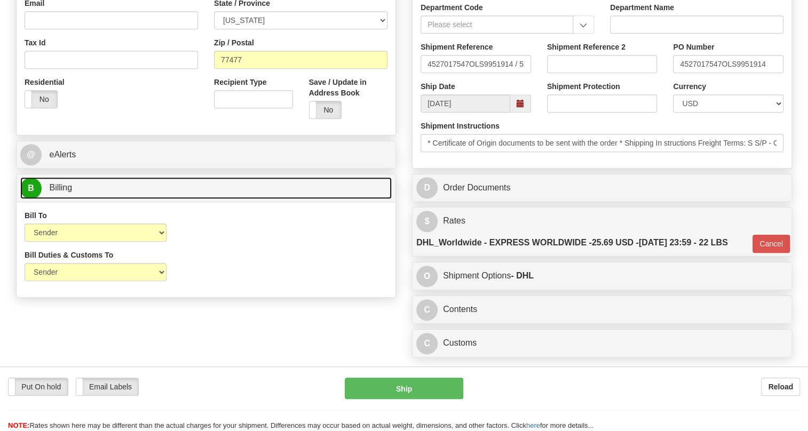
click at [55, 199] on link "B Billing" at bounding box center [205, 188] width 371 height 22
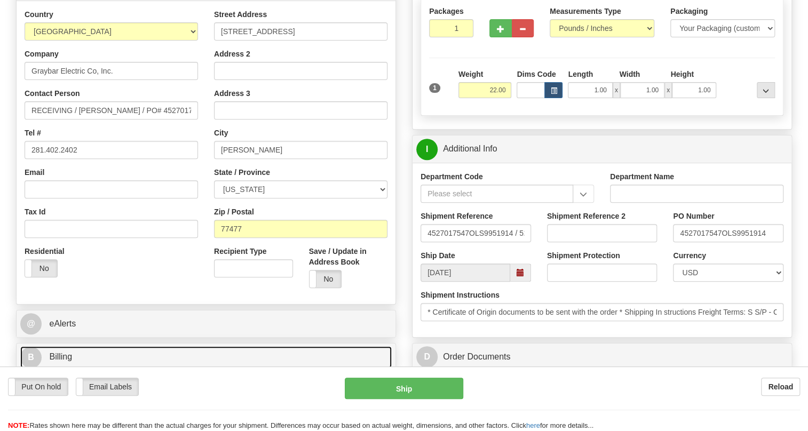
scroll to position [194, 0]
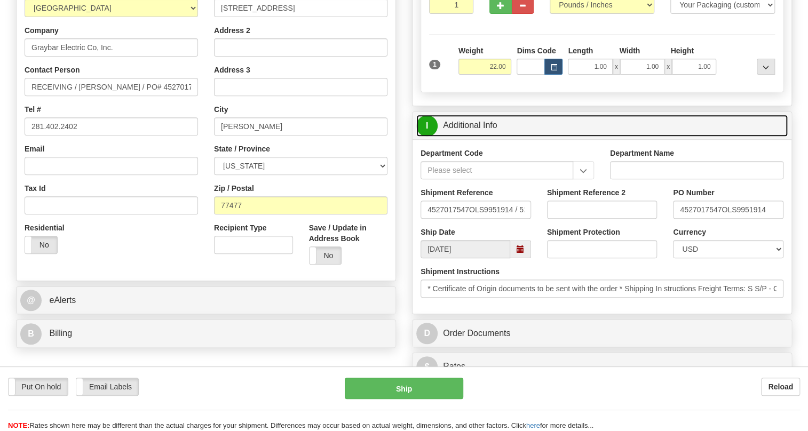
click at [460, 137] on link "I Additional Info" at bounding box center [601, 126] width 371 height 22
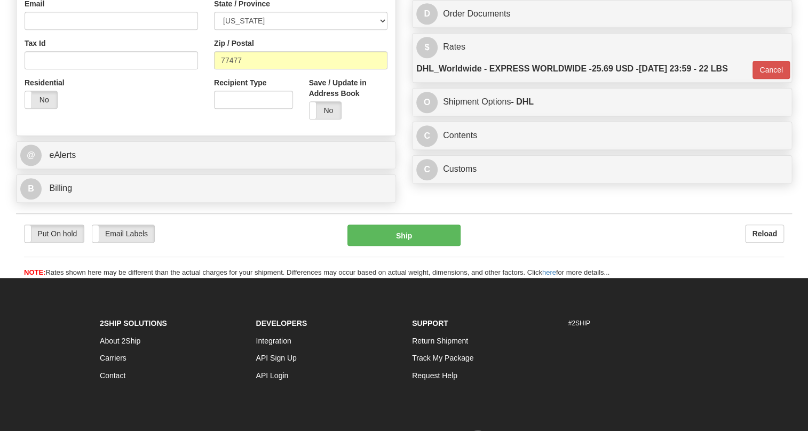
scroll to position [339, 0]
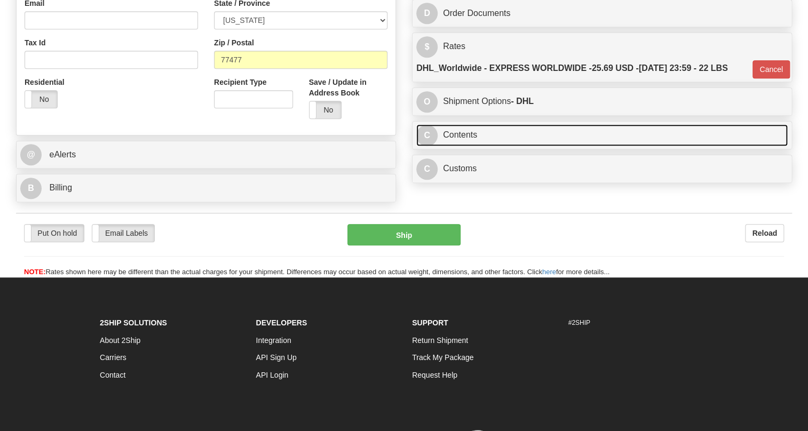
click at [451, 146] on link "C Contents" at bounding box center [601, 135] width 371 height 22
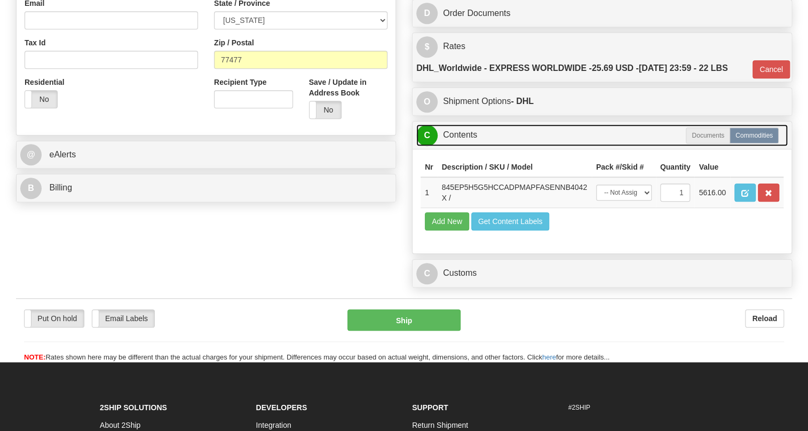
click at [458, 146] on link "C Contents" at bounding box center [601, 135] width 371 height 22
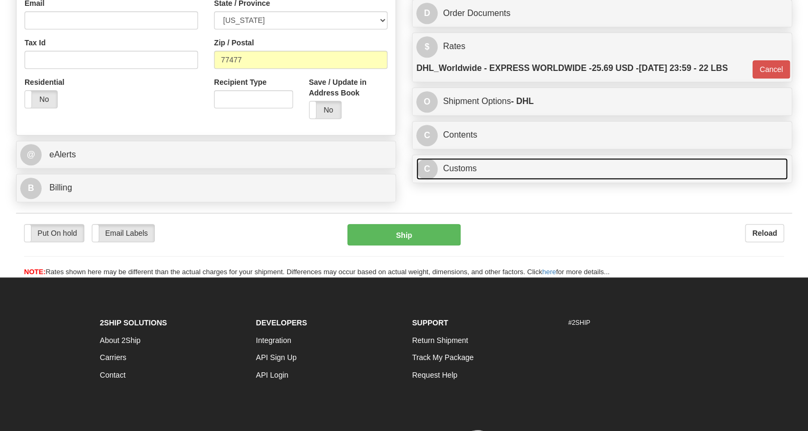
click at [464, 180] on link "C Customs" at bounding box center [601, 169] width 371 height 22
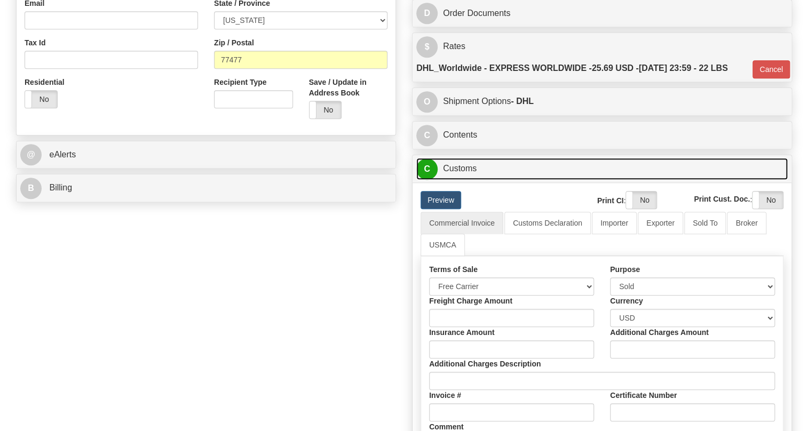
click at [464, 180] on link "C Customs" at bounding box center [601, 169] width 371 height 22
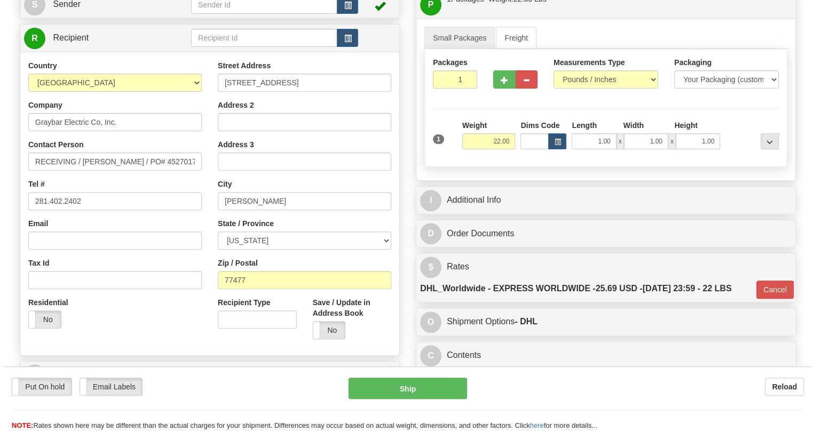
scroll to position [97, 0]
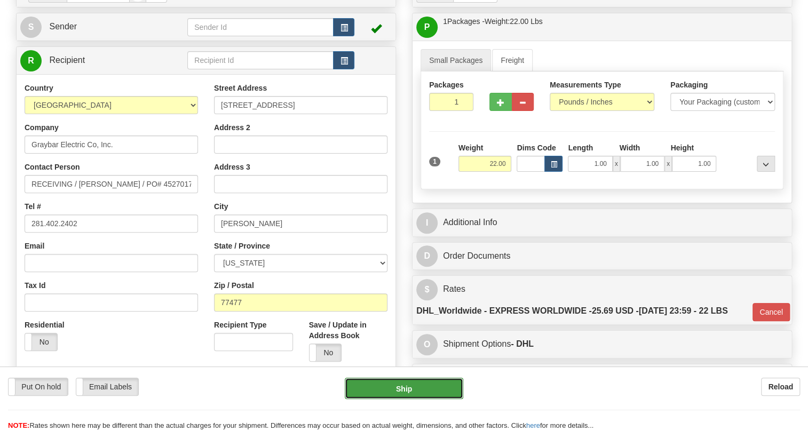
click at [407, 389] on button "Ship" at bounding box center [404, 388] width 118 height 21
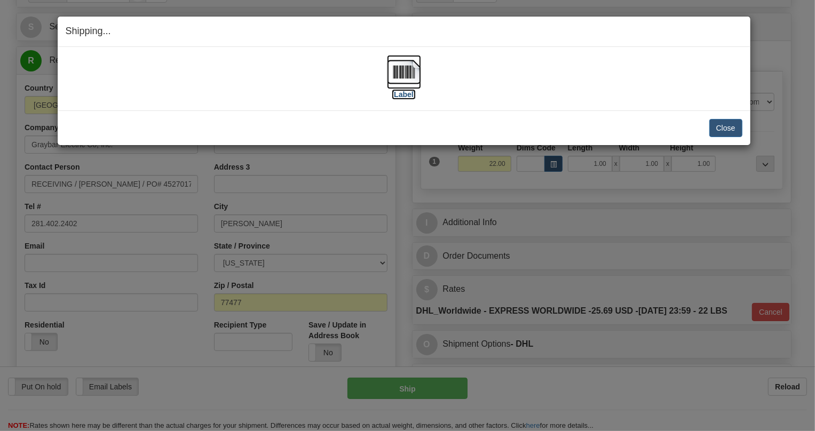
click at [401, 74] on img at bounding box center [404, 72] width 34 height 34
click at [728, 127] on button "Close" at bounding box center [725, 128] width 33 height 18
